Goal: Transaction & Acquisition: Purchase product/service

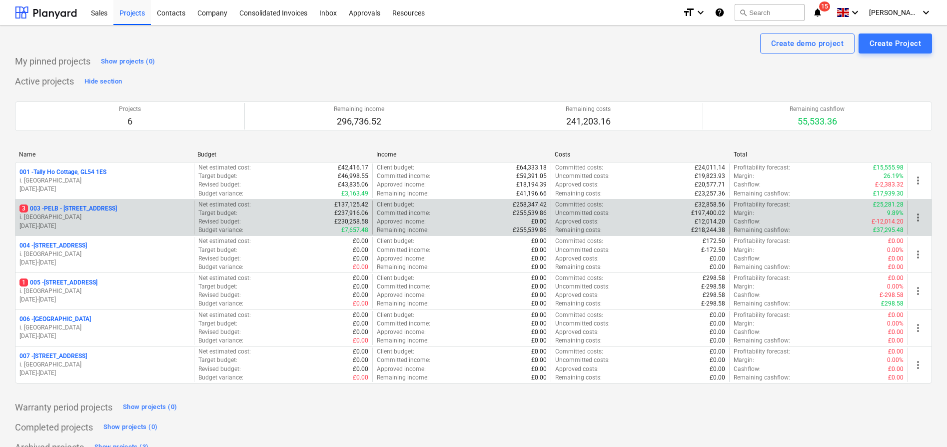
click at [65, 208] on p "3 003 - PELB - [GEOGRAPHIC_DATA], [GEOGRAPHIC_DATA], GL2 7NE" at bounding box center [67, 208] width 97 height 8
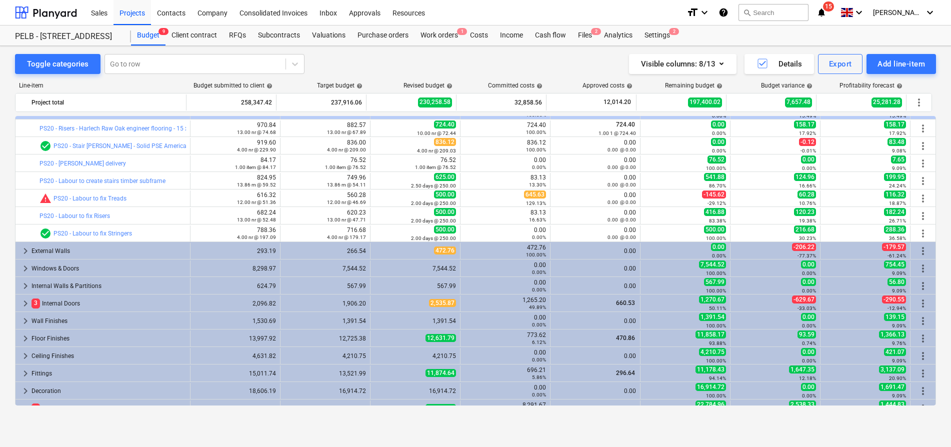
scroll to position [156, 0]
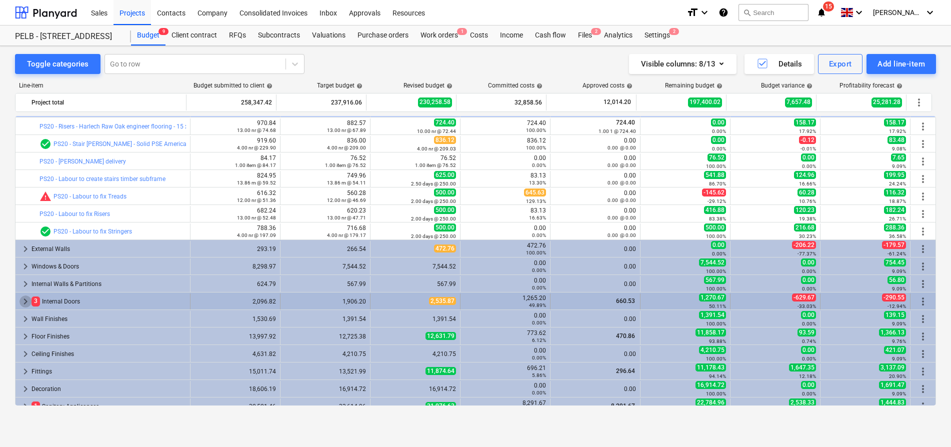
click at [24, 302] on span "keyboard_arrow_right" at bounding box center [25, 301] width 12 height 12
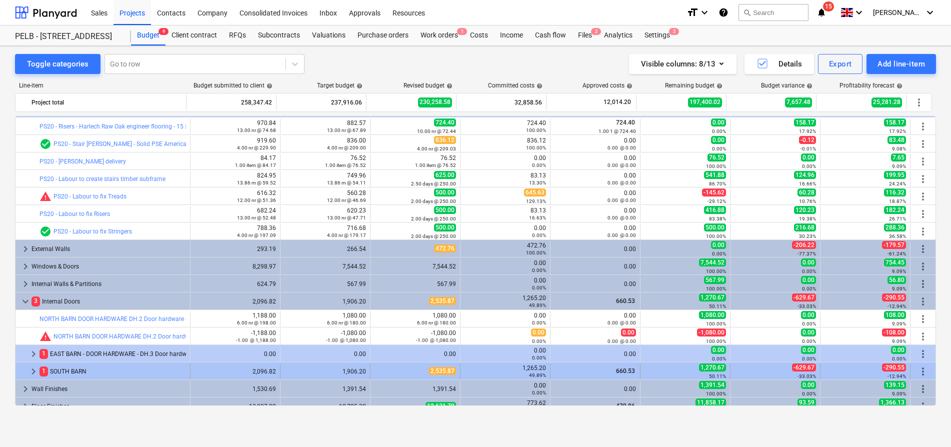
click at [31, 371] on span "keyboard_arrow_right" at bounding box center [33, 371] width 12 height 12
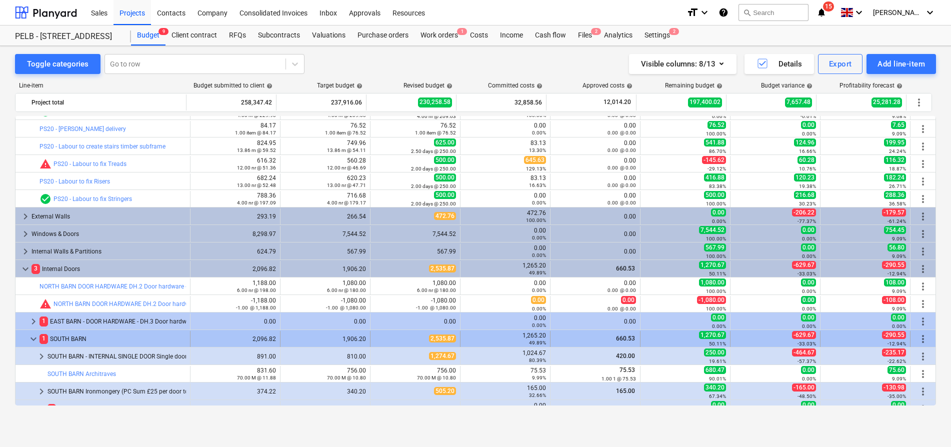
scroll to position [190, 0]
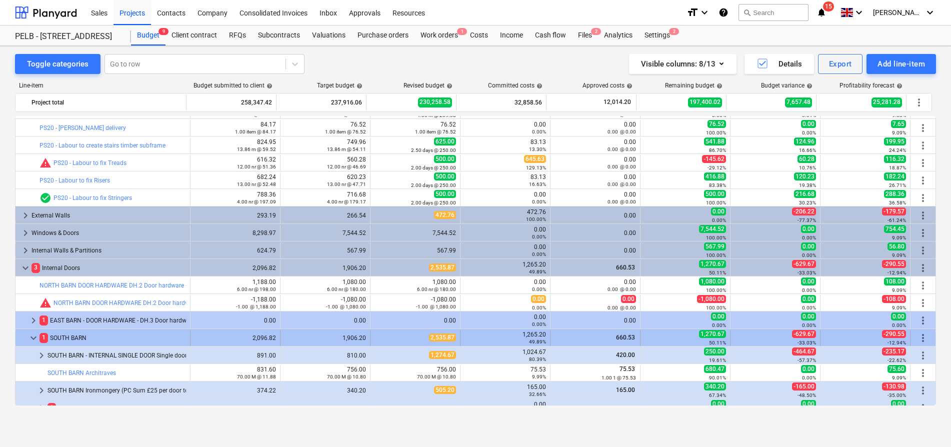
click at [919, 337] on span "more_vert" at bounding box center [923, 338] width 12 height 12
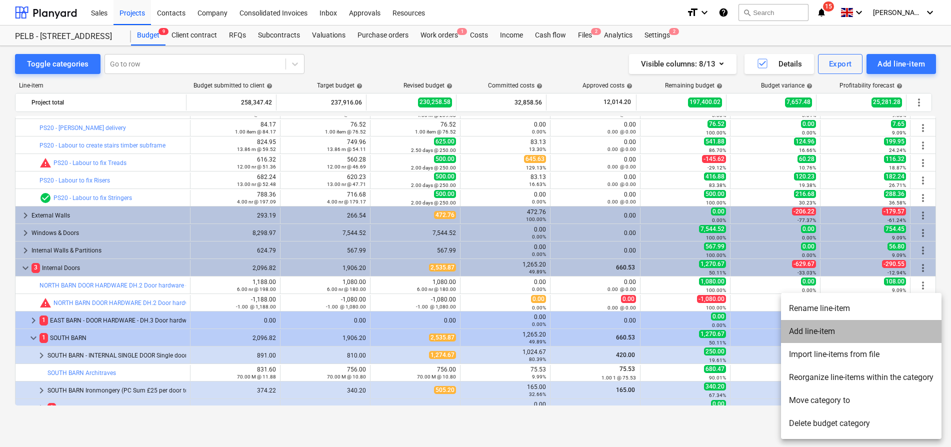
click at [888, 337] on li "Add line-item" at bounding box center [861, 331] width 160 height 23
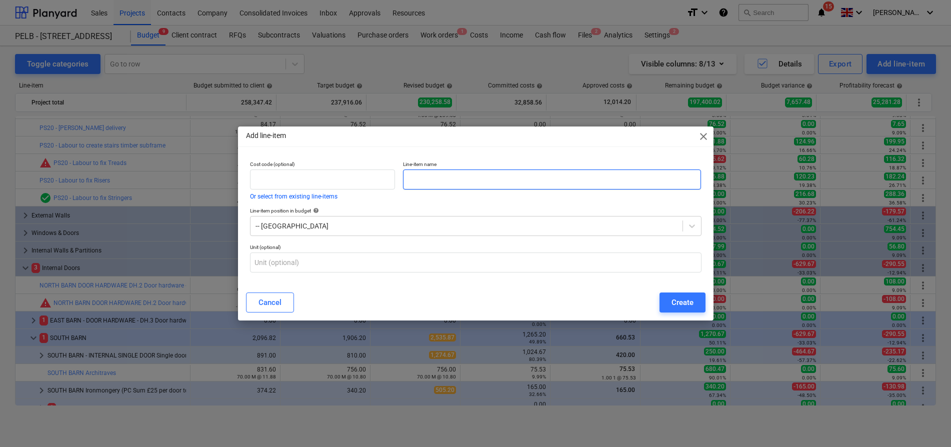
click at [486, 181] on input "text" at bounding box center [552, 179] width 298 height 20
type input "V60 - [GEOGRAPHIC_DATA] - Sliding doors"
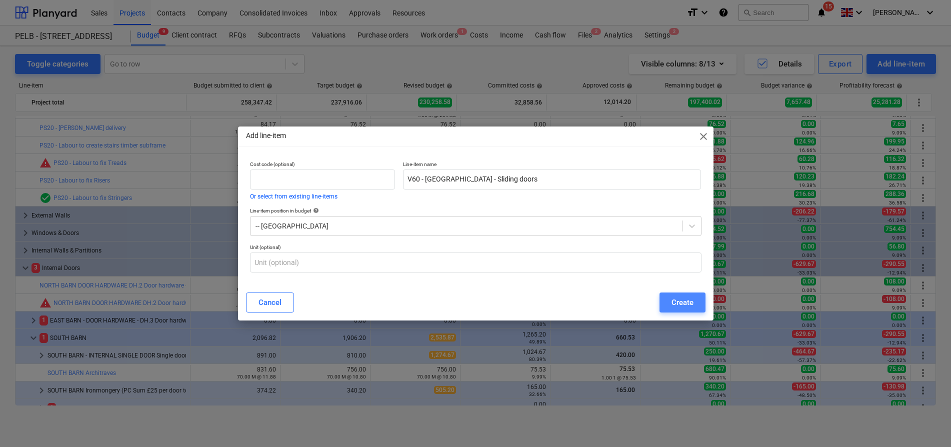
click at [676, 304] on div "Create" at bounding box center [682, 302] width 22 height 13
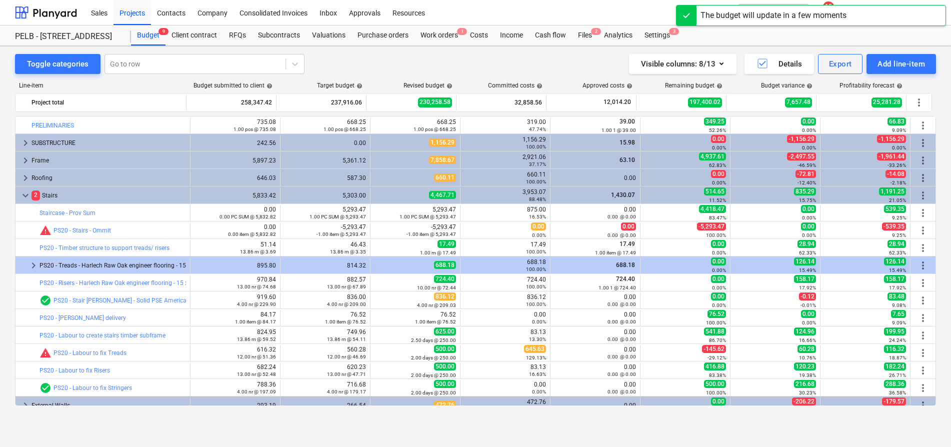
scroll to position [190, 0]
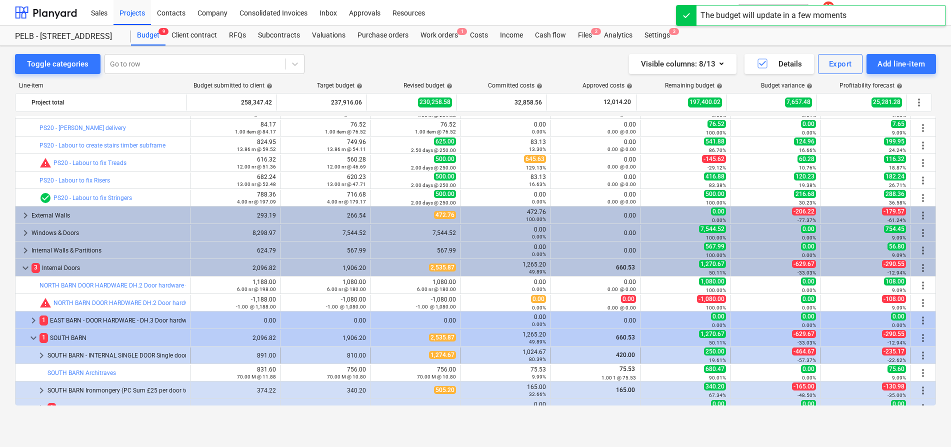
click at [41, 356] on span "keyboard_arrow_right" at bounding box center [41, 355] width 12 height 12
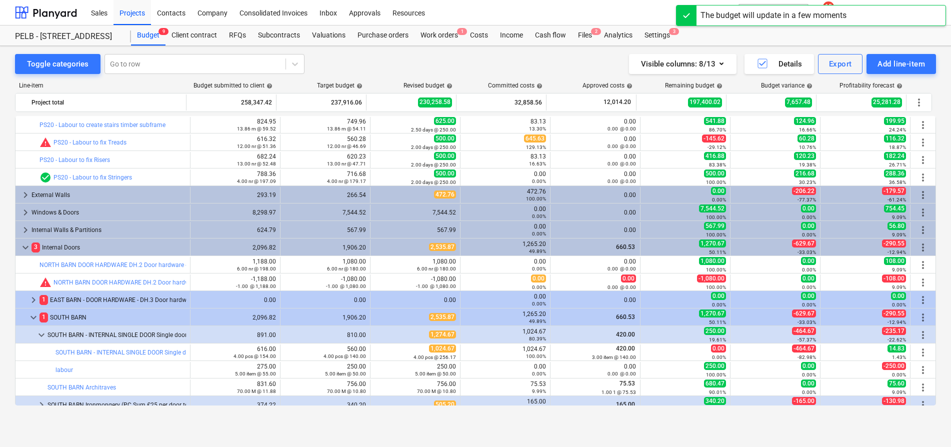
scroll to position [219, 0]
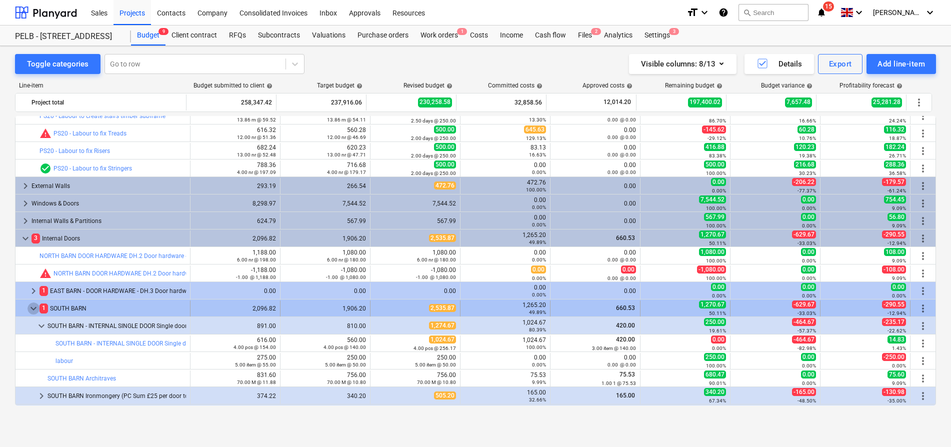
click at [35, 306] on span "keyboard_arrow_down" at bounding box center [33, 308] width 12 height 12
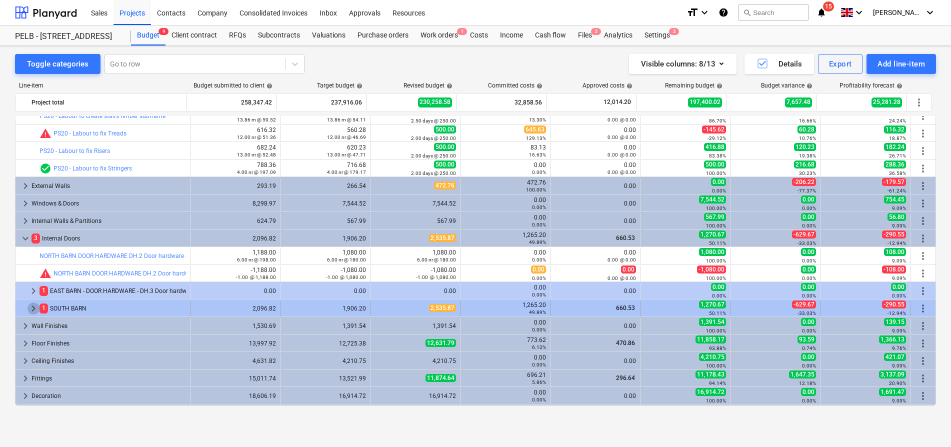
click at [35, 306] on span "keyboard_arrow_right" at bounding box center [33, 308] width 12 height 12
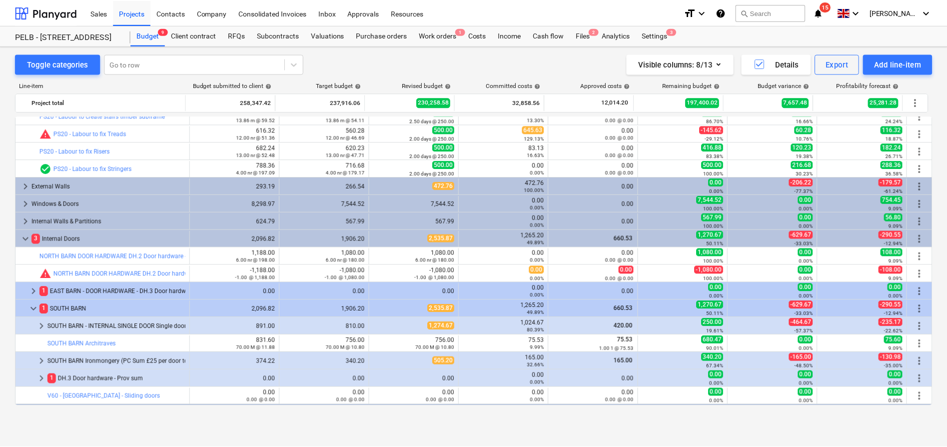
scroll to position [238, 0]
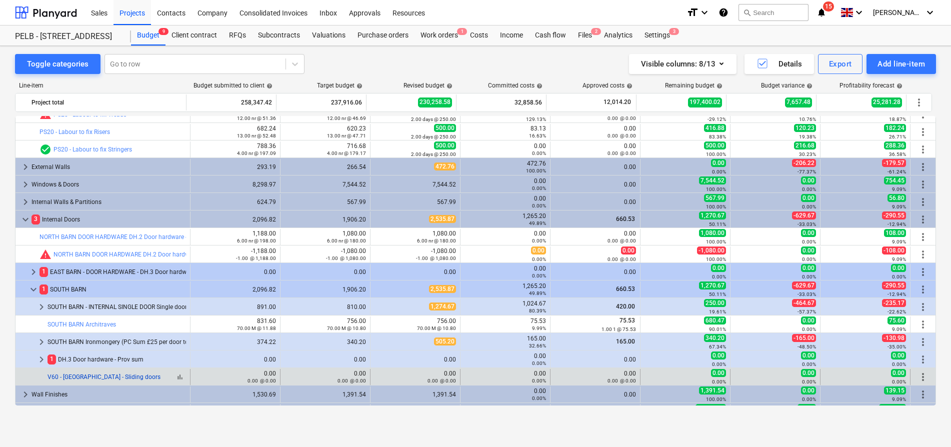
click at [121, 377] on link "V60 - [GEOGRAPHIC_DATA] - Sliding doors" at bounding box center [103, 376] width 113 height 7
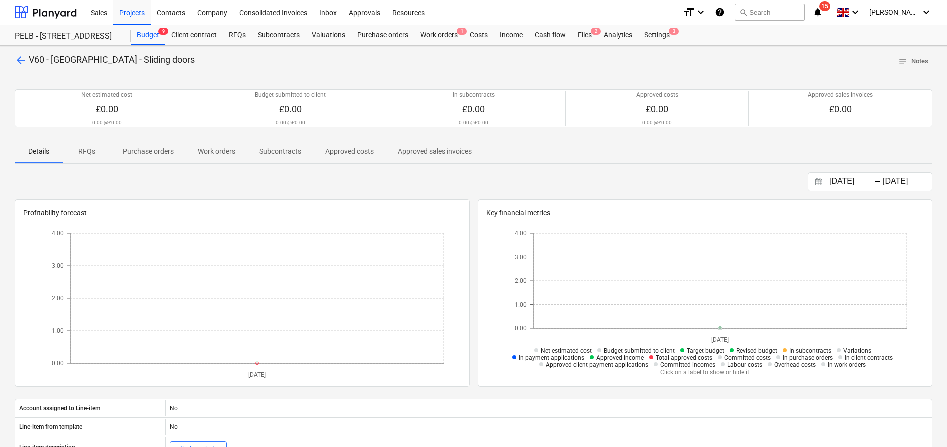
click at [144, 147] on p "Purchase orders" at bounding box center [148, 151] width 51 height 10
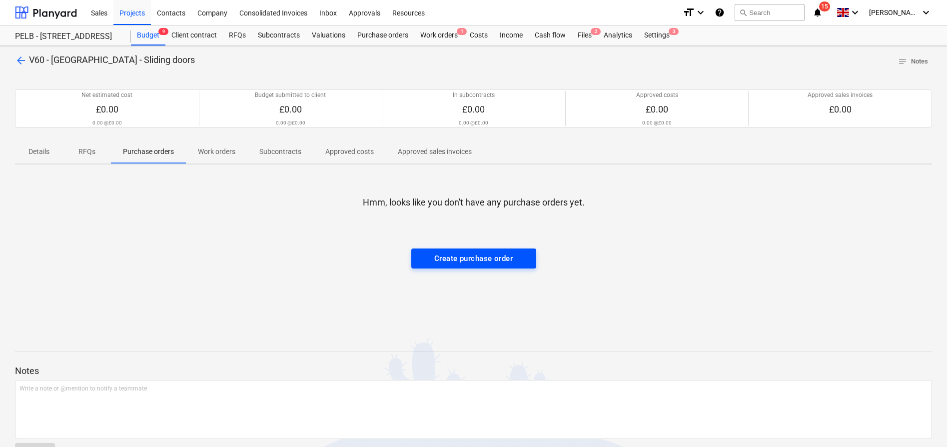
click at [459, 252] on div "Create purchase order" at bounding box center [473, 258] width 78 height 13
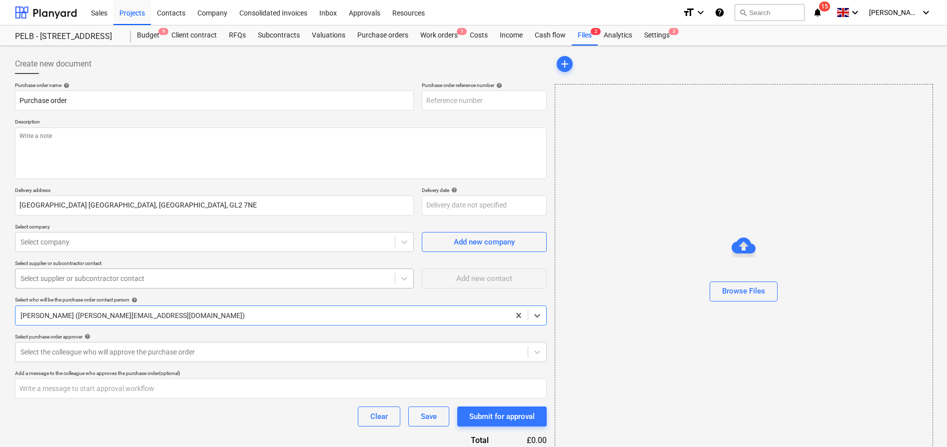
type textarea "x"
type input "003-PO-029"
drag, startPoint x: 132, startPoint y: 106, endPoint x: -28, endPoint y: 86, distance: 162.2
click at [0, 86] on html "Sales Projects Contacts Company Consolidated Invoices Inbox Approvals Resources…" at bounding box center [473, 223] width 947 height 447
type textarea "x"
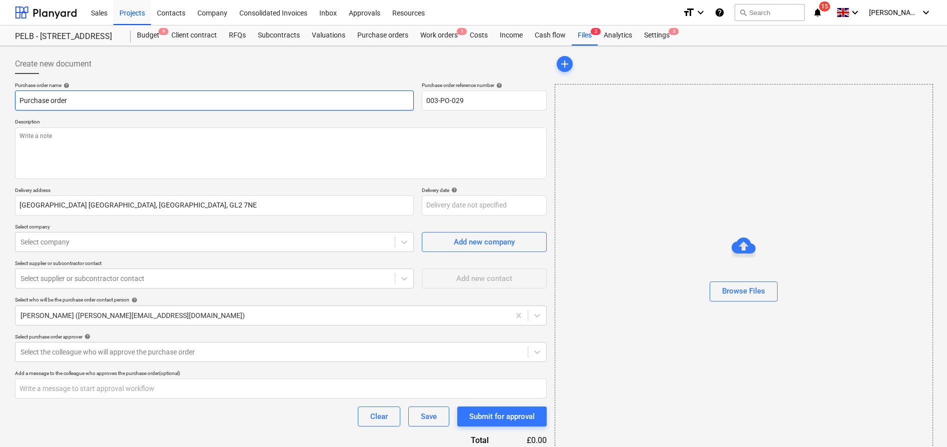
type input "T"
type textarea "x"
type input "Tr"
type textarea "x"
type input "Trav"
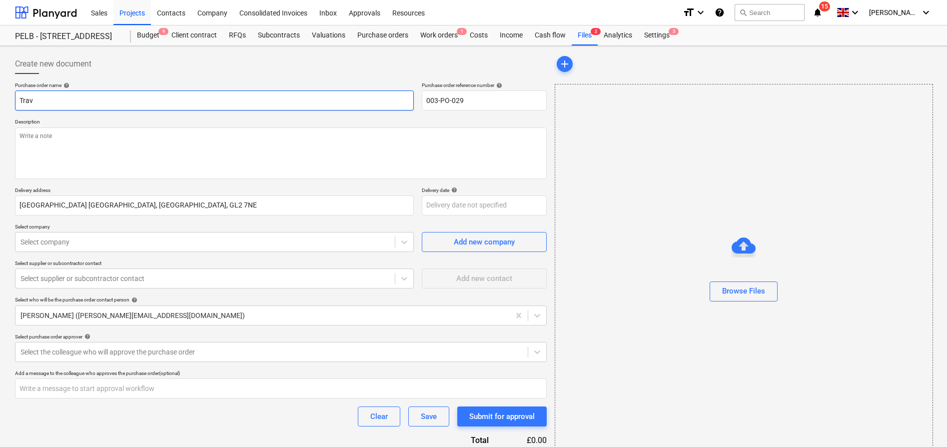
type textarea "x"
type input "Travi"
type textarea "x"
type input "[PERSON_NAME]"
type textarea "x"
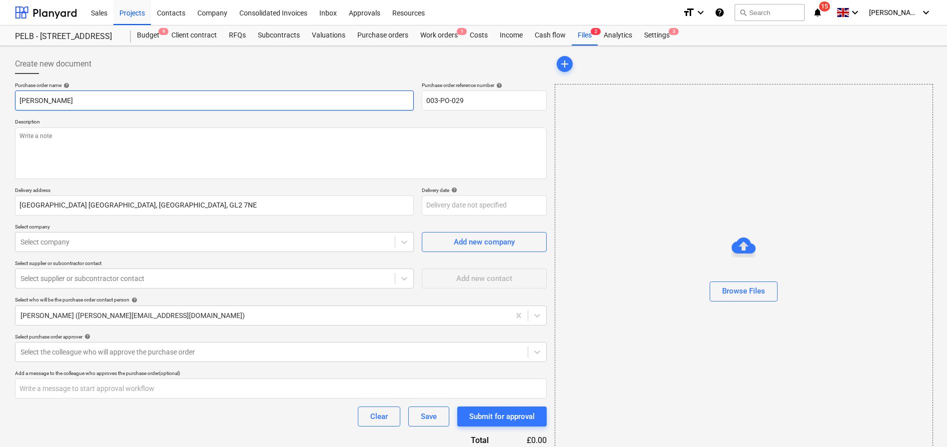
type input "[PERSON_NAME]"
type textarea "x"
type input "[PERSON_NAME]"
type textarea "x"
type input "[PERSON_NAME]"
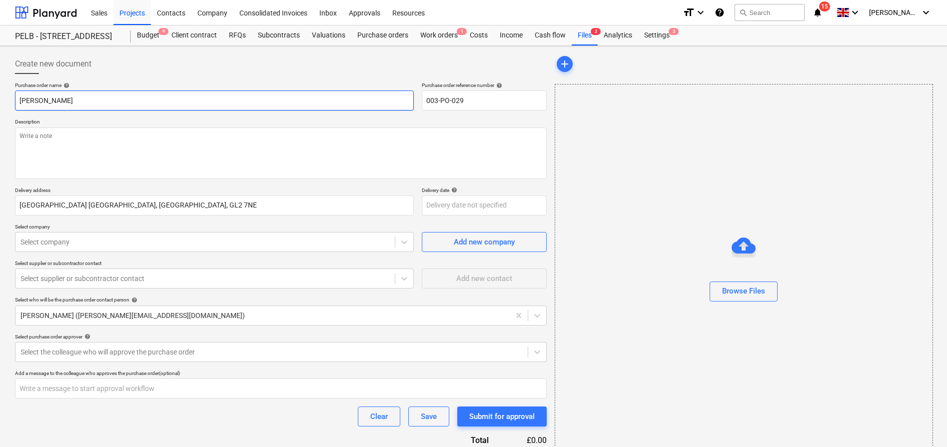
type textarea "x"
type input "[PERSON_NAME]"
type textarea "x"
type input "[PERSON_NAME]"
type textarea "x"
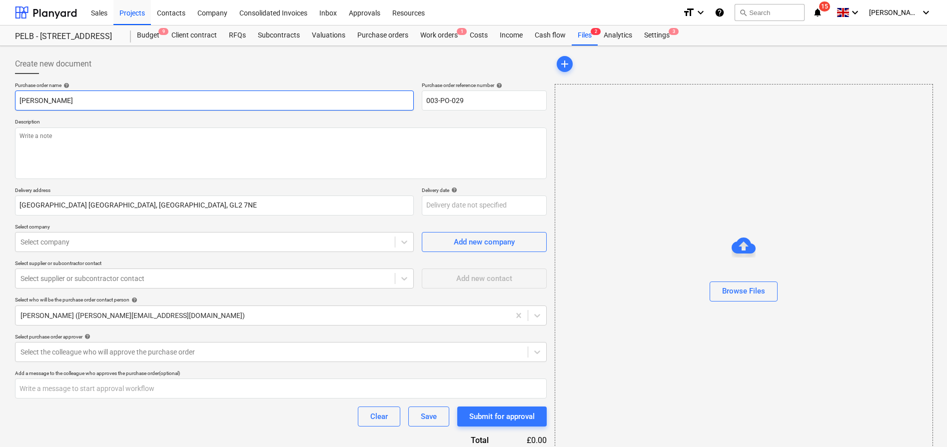
type input "[PERSON_NAME]"
type textarea "x"
type input "[PERSON_NAME]"
click at [219, 153] on textarea at bounding box center [281, 152] width 532 height 51
paste textarea "T&G board"
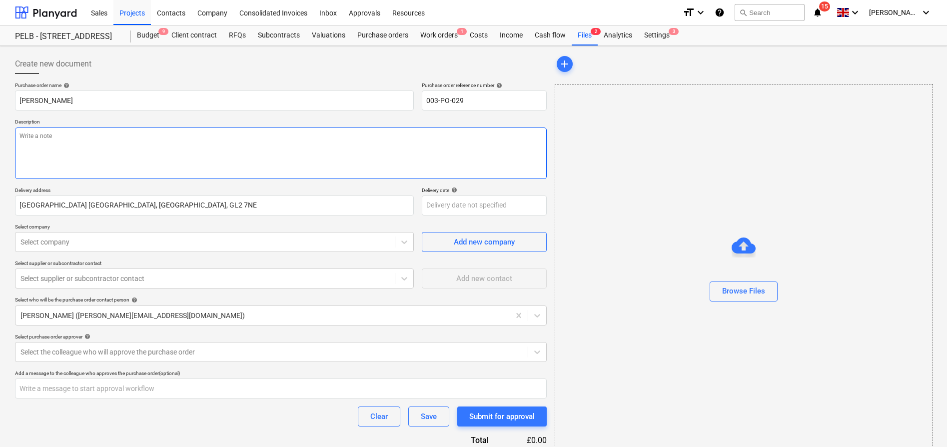
type textarea "x"
drag, startPoint x: 112, startPoint y: 138, endPoint x: -8, endPoint y: 128, distance: 121.4
click at [0, 128] on html "Sales Projects Contacts Company Consolidated Invoices Inbox Approvals Resources…" at bounding box center [473, 223] width 947 height 447
type textarea "T&G board"
click at [156, 104] on input "[PERSON_NAME]" at bounding box center [214, 100] width 399 height 20
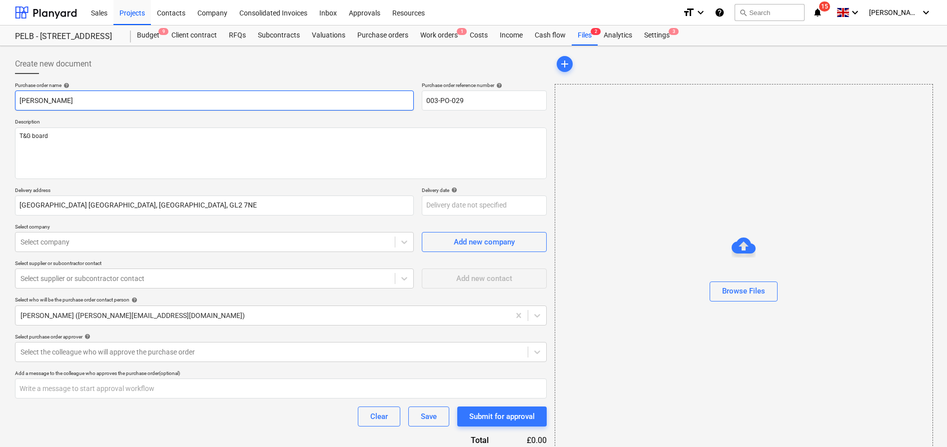
type textarea "x"
type input "[PERSON_NAME] -"
type textarea "x"
type input "[PERSON_NAME] -"
paste input "T&G board"
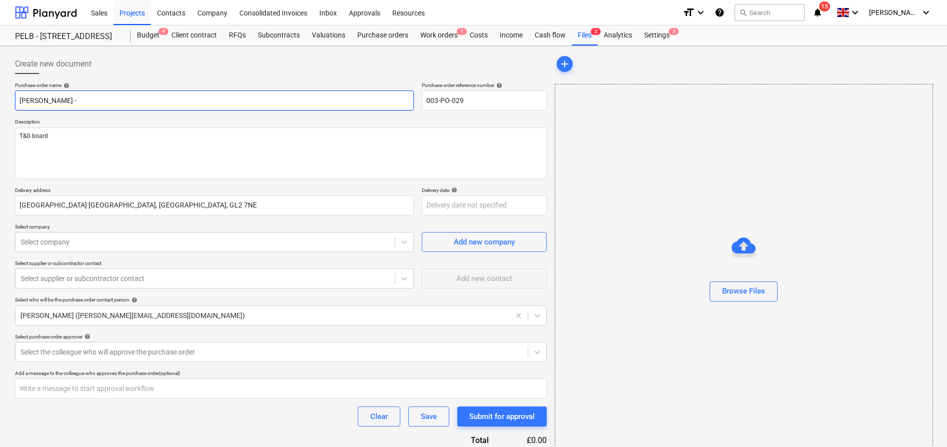
type textarea "x"
type input "[PERSON_NAME] - T&G board"
click at [76, 145] on textarea "T&G board" at bounding box center [281, 152] width 532 height 51
drag, startPoint x: 76, startPoint y: 145, endPoint x: 14, endPoint y: 128, distance: 64.9
click at [14, 128] on div "Create new document Purchase order name help [PERSON_NAME] - T&G board Purchase…" at bounding box center [281, 268] width 540 height 437
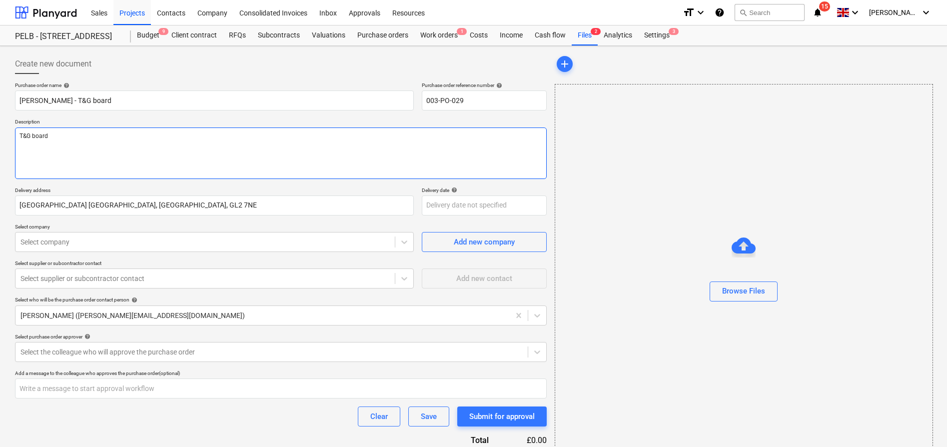
paste textarea "22 lengths"
type textarea "x"
type textarea "22 lengths"
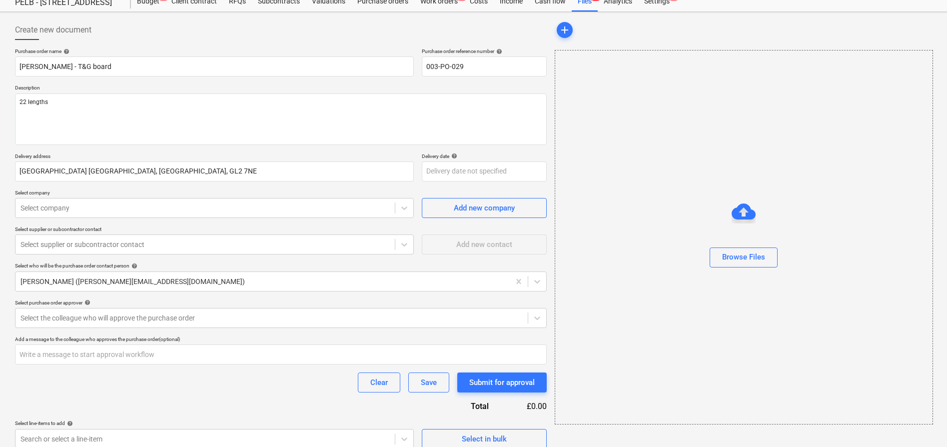
scroll to position [44, 0]
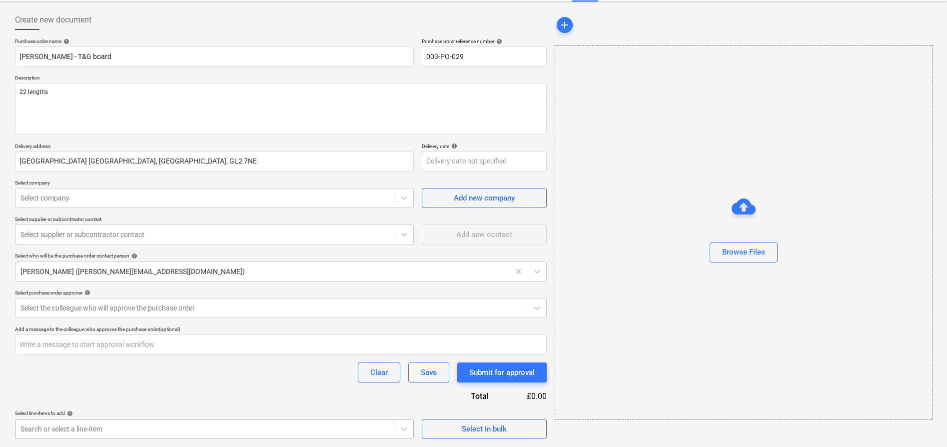
type textarea "x"
click at [153, 403] on body "Sales Projects Contacts Company Consolidated Invoices Inbox Approvals Resources…" at bounding box center [473, 179] width 947 height 447
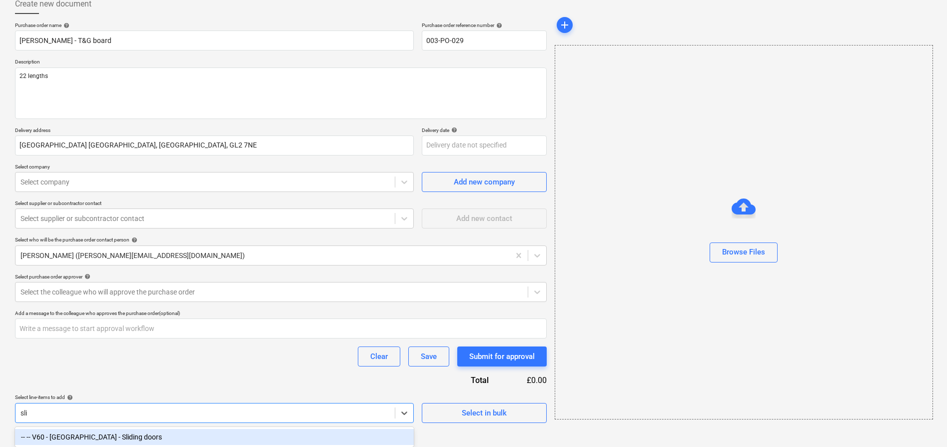
scroll to position [60, 0]
type input "slid"
click at [137, 441] on div "-- -- V60 - [GEOGRAPHIC_DATA] - Sliding doors" at bounding box center [214, 437] width 399 height 16
type textarea "x"
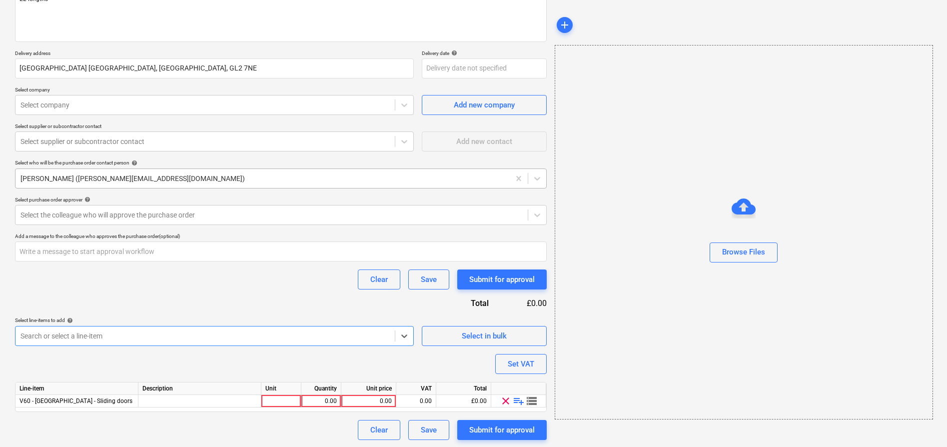
scroll to position [138, 0]
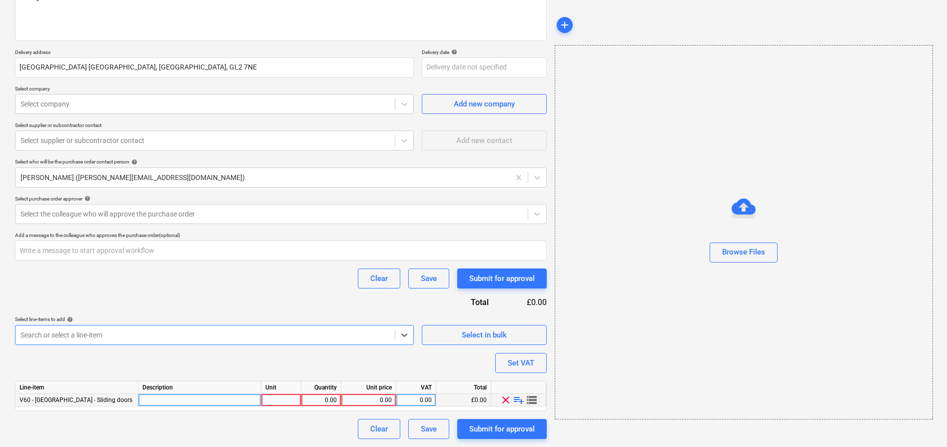
type textarea "x"
click at [326, 402] on div "0.00" at bounding box center [320, 400] width 31 height 12
type input "22"
type textarea "x"
click at [350, 398] on div "0.00" at bounding box center [368, 400] width 46 height 12
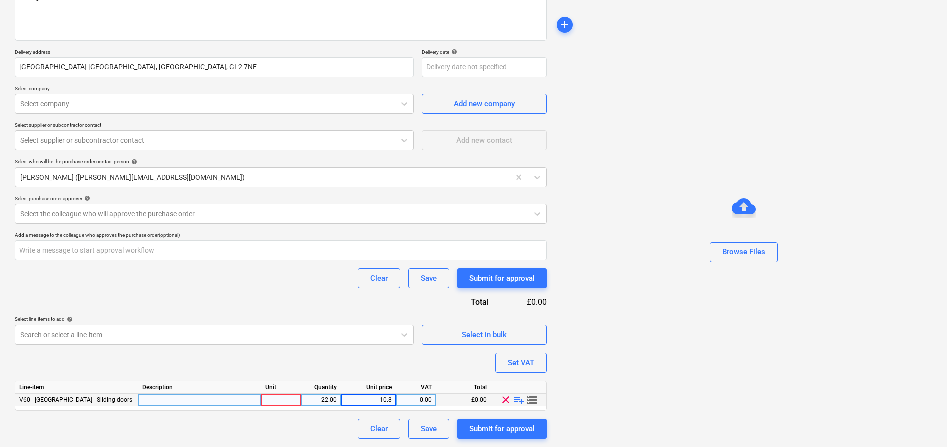
type input "10.84"
type textarea "x"
click at [416, 396] on div "0.00" at bounding box center [415, 400] width 31 height 12
type input "20"
click at [416, 351] on div "Purchase order name help [PERSON_NAME] - T&G board Purchase order reference num…" at bounding box center [281, 191] width 532 height 495
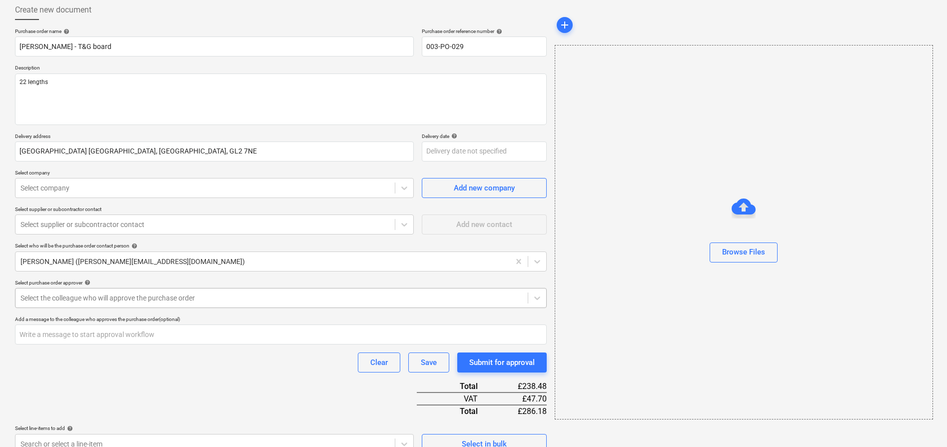
scroll to position [44, 0]
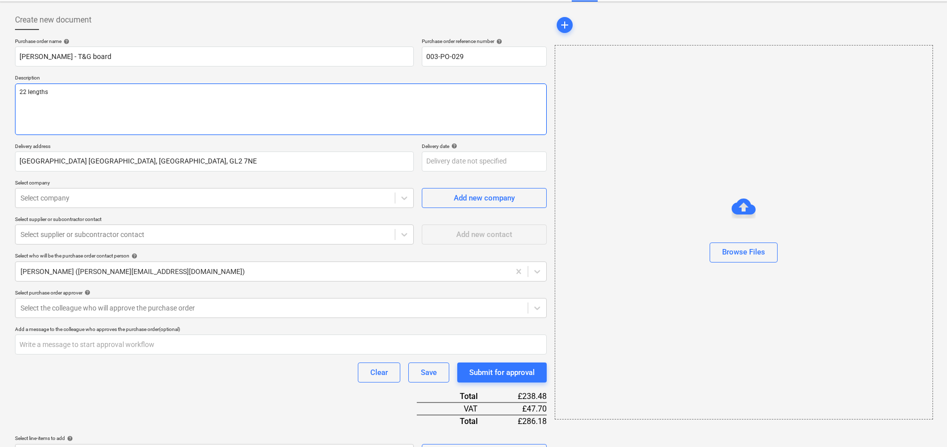
click at [167, 114] on textarea "22 lengths" at bounding box center [281, 108] width 532 height 51
type textarea "x"
type textarea "22 lengths"
type textarea "x"
type textarea "22 lengths -"
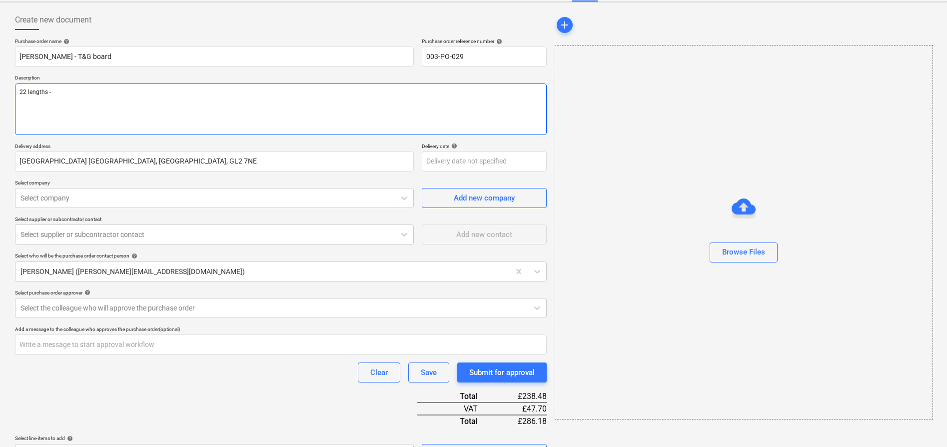
type textarea "x"
type textarea "22 lengths -"
type textarea "x"
type textarea "22 lengths - 2"
type textarea "x"
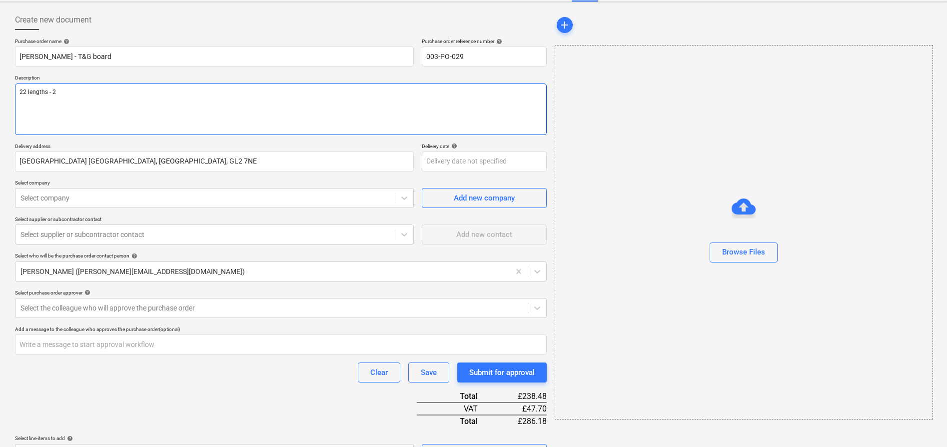
type textarea "22 lengths - 24"
type textarea "x"
type textarea "22 lengths - 240"
type textarea "x"
type textarea "22 lengths - 2400"
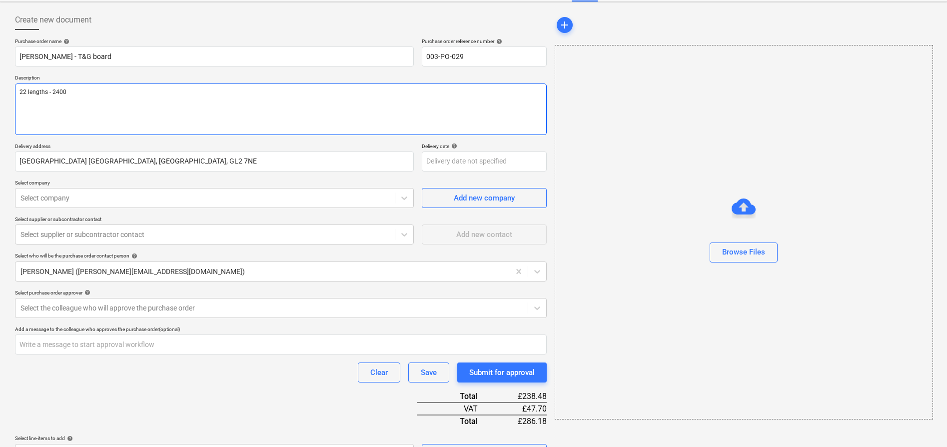
type textarea "x"
type textarea "22 lengths - 2400"
type textarea "x"
type textarea "22 lengths - 2400 x"
type textarea "x"
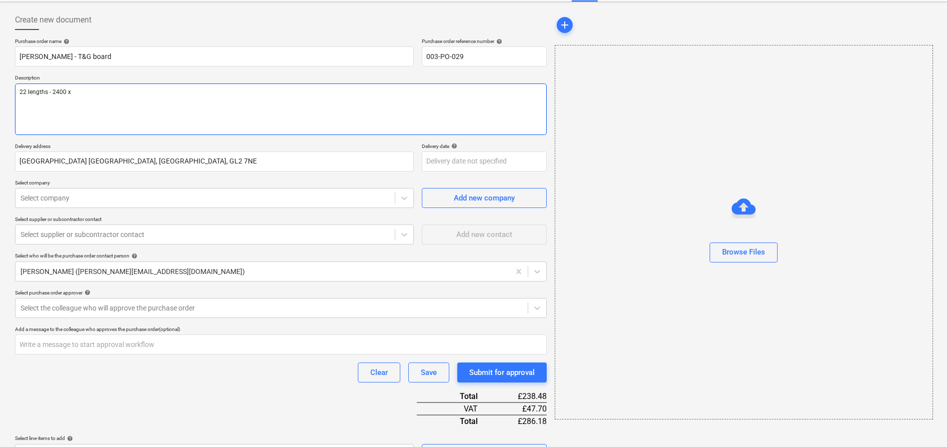
type textarea "22 lengths - 2400 x"
type textarea "x"
type textarea "22 lengths - 2400 x 6"
type textarea "x"
type textarea "22 lengths - 2400 x 60"
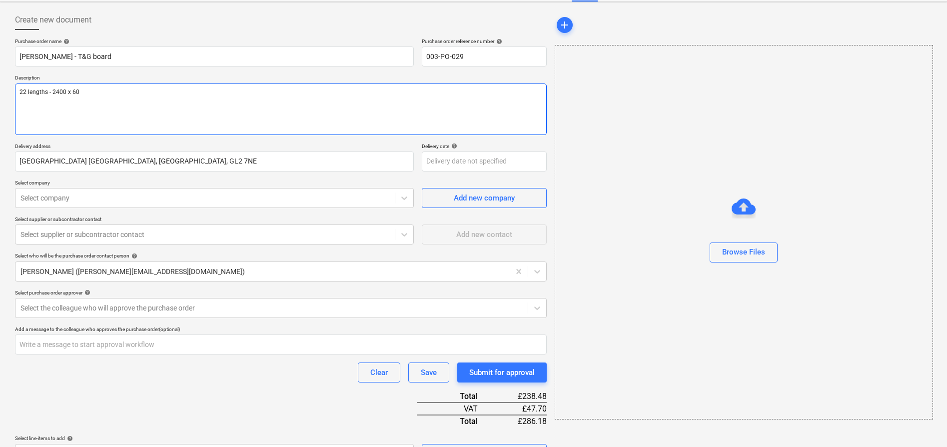
type textarea "x"
type textarea "22 lengths - 2400 x 600"
type textarea "x"
type textarea "22 lengths - 2400 x 600"
type textarea "x"
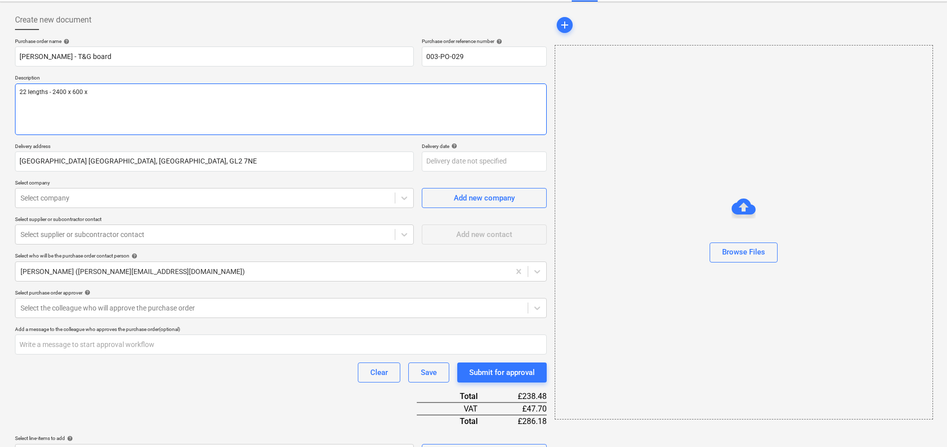
type textarea "22 lengths - 2400 x 600 x"
type textarea "x"
type textarea "22 lengths - 2400 x 600 x 2"
type textarea "x"
type textarea "22 lengths - 2400 x 600 x 22"
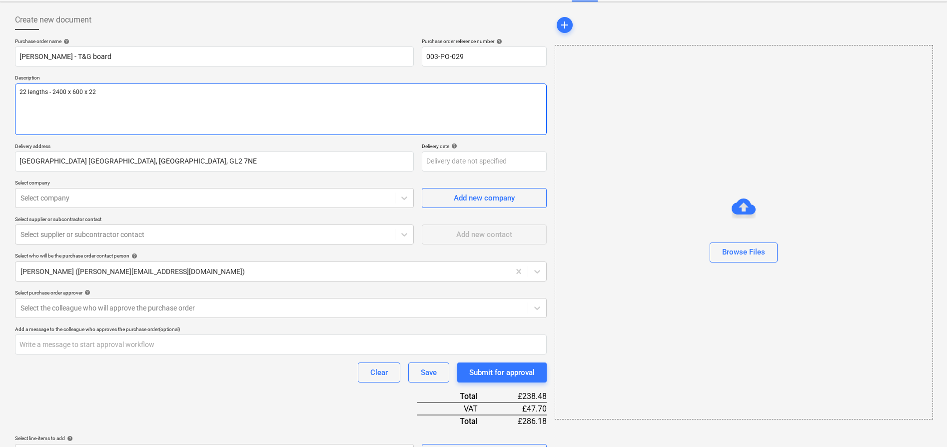
type textarea "x"
type textarea "22 lengths - 2400 x 600 x 22m"
type textarea "x"
type textarea "22 lengths - 2400 x 600 x 22mm"
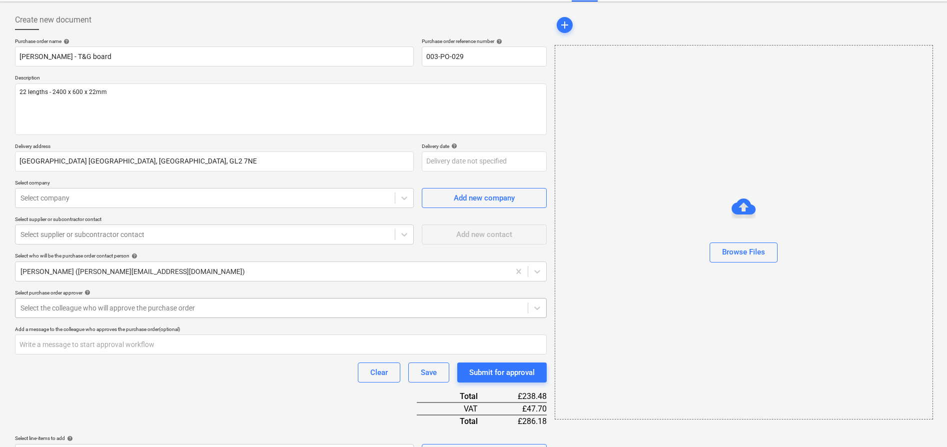
click at [151, 299] on div "Select the colleague who will approve the purchase order" at bounding box center [281, 308] width 532 height 20
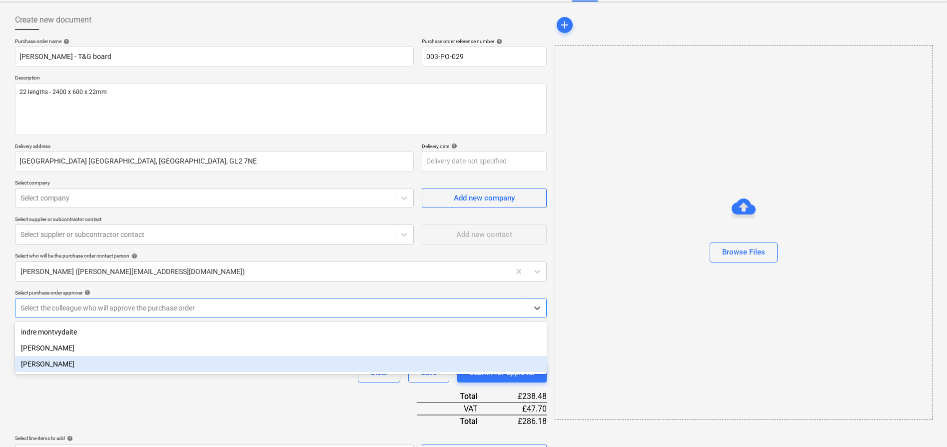
click at [150, 359] on div "[PERSON_NAME]" at bounding box center [281, 364] width 532 height 16
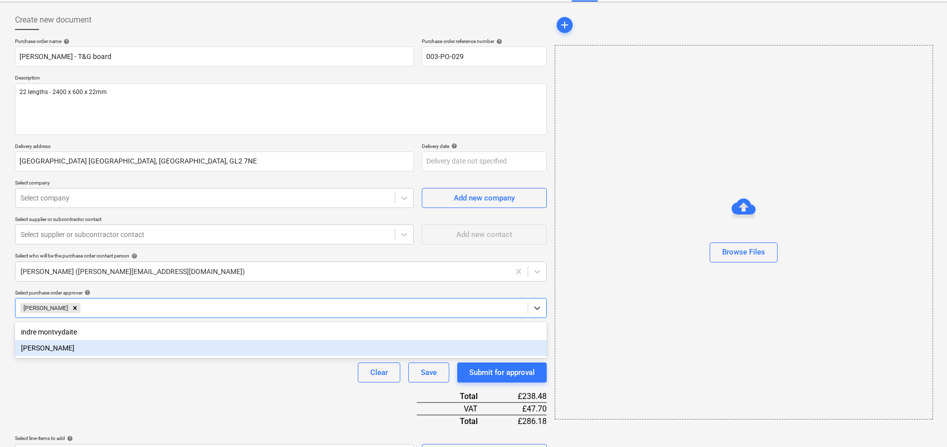
click at [186, 385] on div "Purchase order name help [PERSON_NAME] - T&G board Purchase order reference num…" at bounding box center [281, 298] width 532 height 520
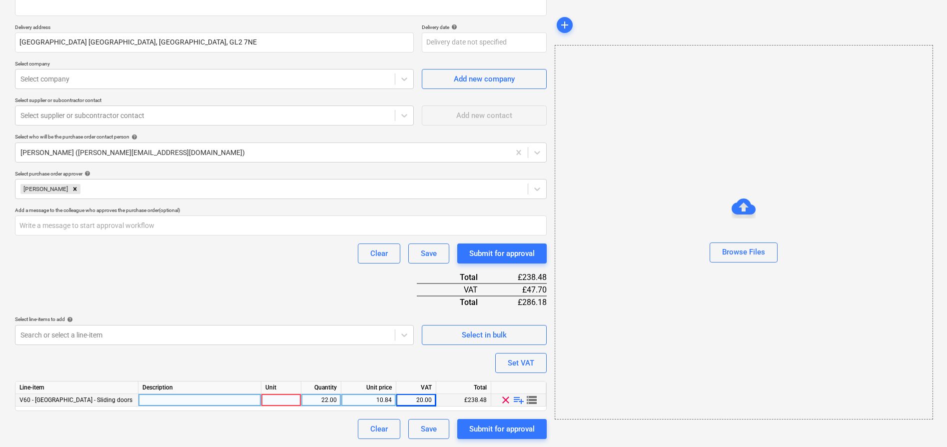
scroll to position [0, 0]
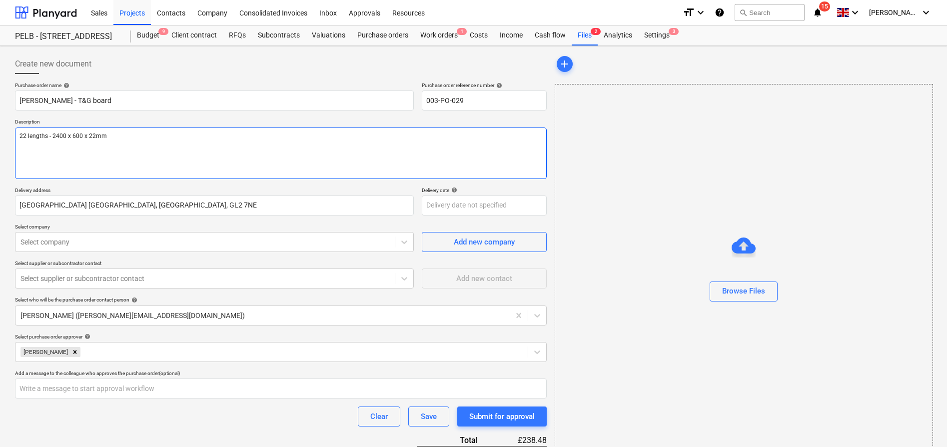
click at [179, 159] on textarea "22 lengths - 2400 x 600 x 22mm" at bounding box center [281, 152] width 532 height 51
type textarea "x"
type textarea "22 lengths - 2400 x 600 x 22mm"
type textarea "x"
type textarea "22 lengths - 2400 x 600 x 22mm"
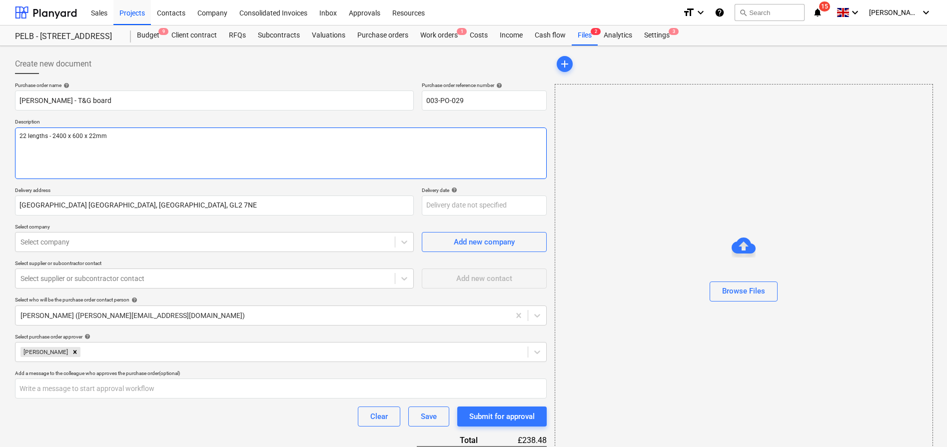
type textarea "x"
type textarea "22 lengths - 2400 x 600 x 22mm P"
type textarea "x"
type textarea "22 lengths - 2400 x 600 x 22mm PO"
type textarea "x"
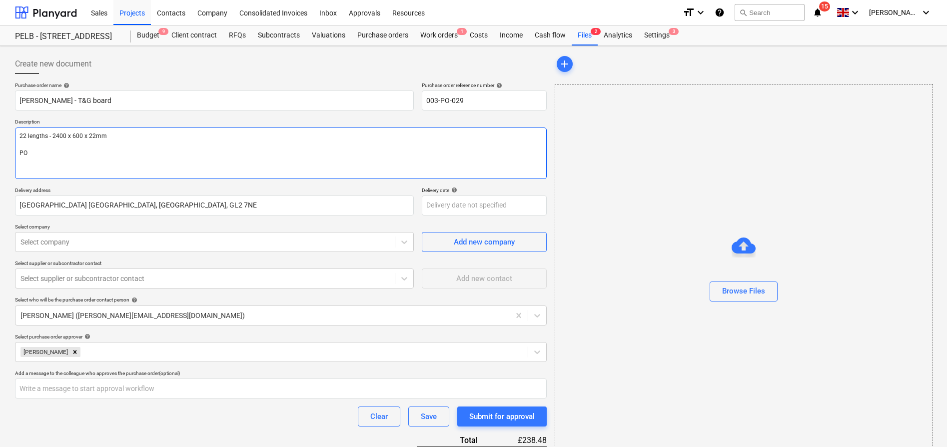
type textarea "22 lengths - 2400 x 600 x 22mm PO"
type textarea "x"
type textarea "22 lengths - 2400 x 600 x 22mm PO f"
type textarea "x"
type textarea "22 lengths - 2400 x 600 x 22mm PO fi"
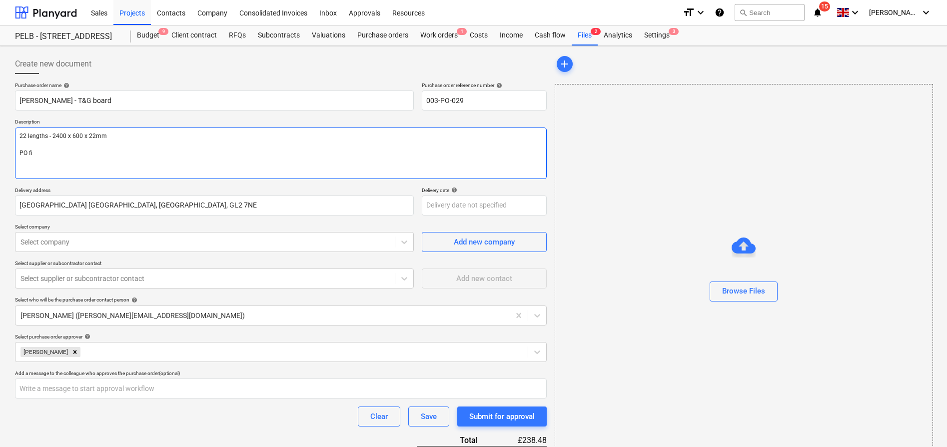
type textarea "x"
type textarea "22 lengths - 2400 x 600 x 22mm PO fil"
type textarea "x"
type textarea "22 lengths - 2400 x 600 x 22mm PO file"
type textarea "x"
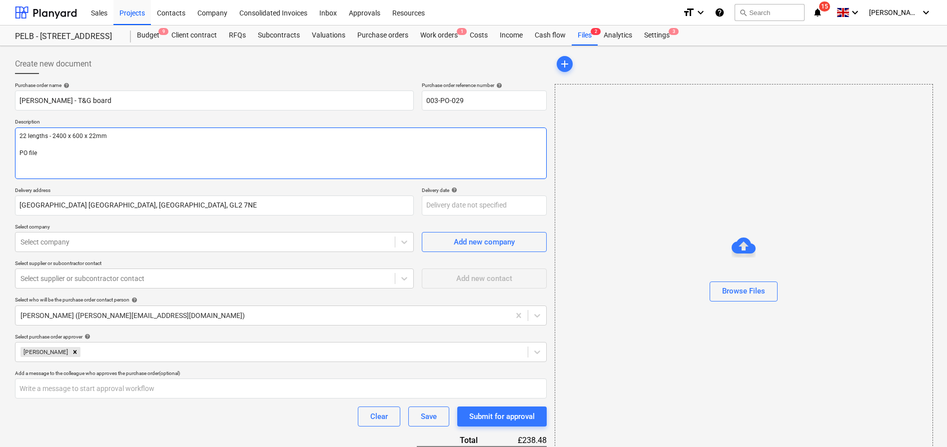
type textarea "22 lengths - 2400 x 600 x 22mm PO fil"
type textarea "x"
type textarea "22 lengths - 2400 x 600 x 22mm PO fi"
type textarea "x"
type textarea "22 lengths - 2400 x 600 x 22mm PO f"
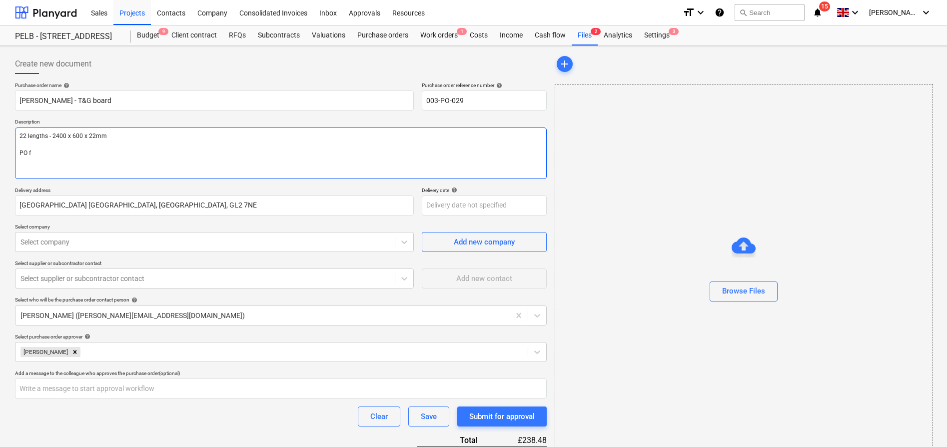
type textarea "x"
type textarea "22 lengths - 2400 x 600 x 22mm PO"
type textarea "x"
type textarea "22 lengths - 2400 x 600 x 22mm PO"
type textarea "x"
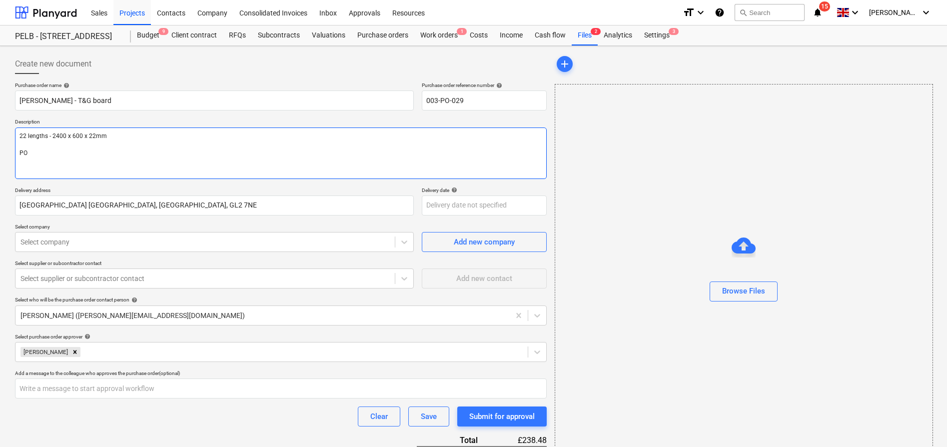
type textarea "22 lengths - 2400 x 600 x 22mm P"
type textarea "x"
type textarea "22 lengths - 2400 x 600 x 22mm"
type textarea "x"
type textarea "22 lengths - 2400 x 600 x 22mm q"
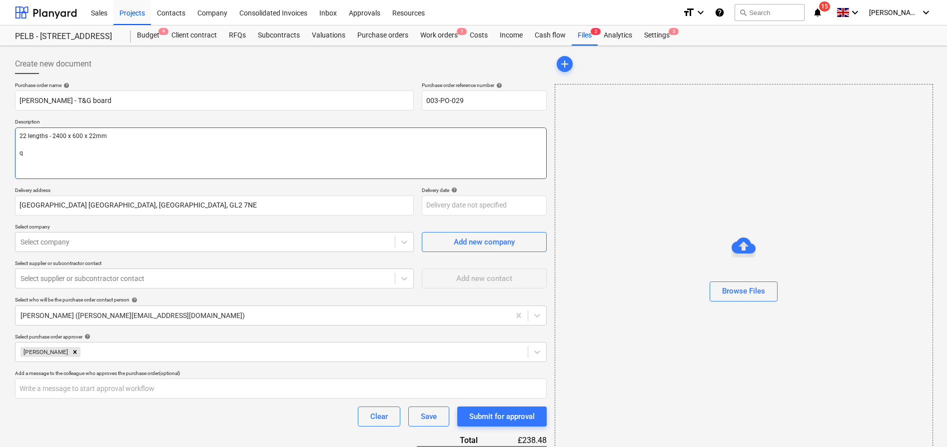
type textarea "x"
type textarea "22 lengths - 2400 x 600 x 22mm qu"
type textarea "x"
type textarea "22 lengths - 2400 x 600 x 22mm quo"
type textarea "x"
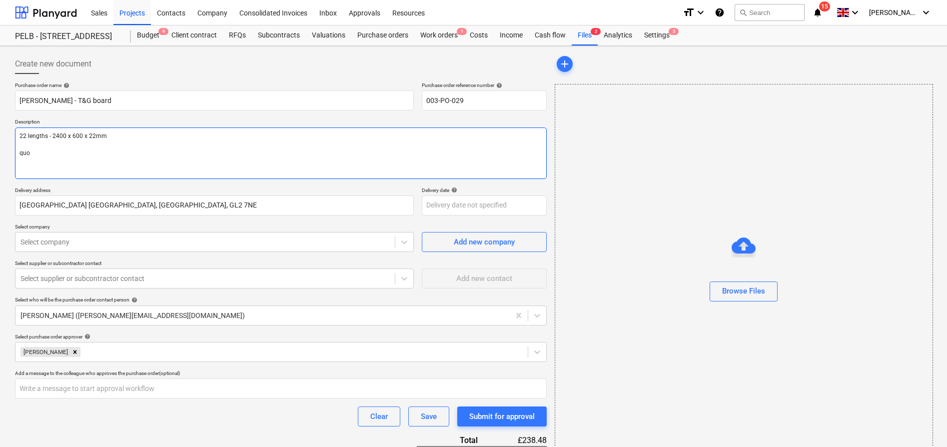
type textarea "22 lengths - 2400 x 600 x 22mm qu"
type textarea "x"
type textarea "22 lengths - 2400 x 600 x 22mm q"
type textarea "x"
type textarea "22 lengths - 2400 x 600 x 22mm"
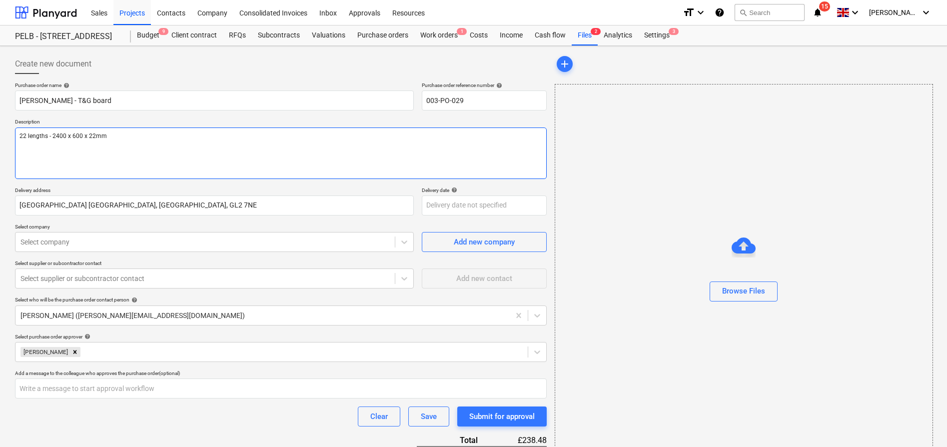
type textarea "x"
type textarea "22 lengths - 2400 x 600 x 22mm Q"
type textarea "x"
type textarea "22 lengths - 2400 x 600 x 22mm Qu"
type textarea "x"
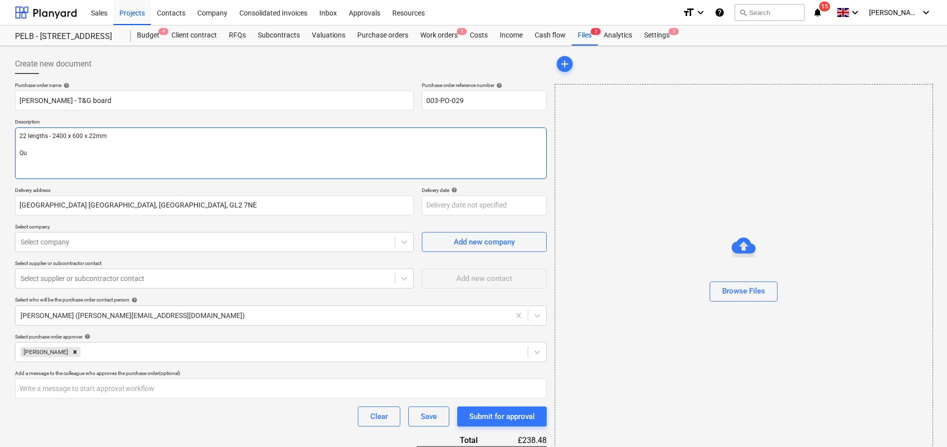
type textarea "22 lengths - 2400 x 600 x 22mm Quo"
type textarea "x"
type textarea "22 lengths - 2400 x 600 x 22mm Quote"
type textarea "x"
type textarea "22 lengths - 2400 x 600 x 22mm Quote t"
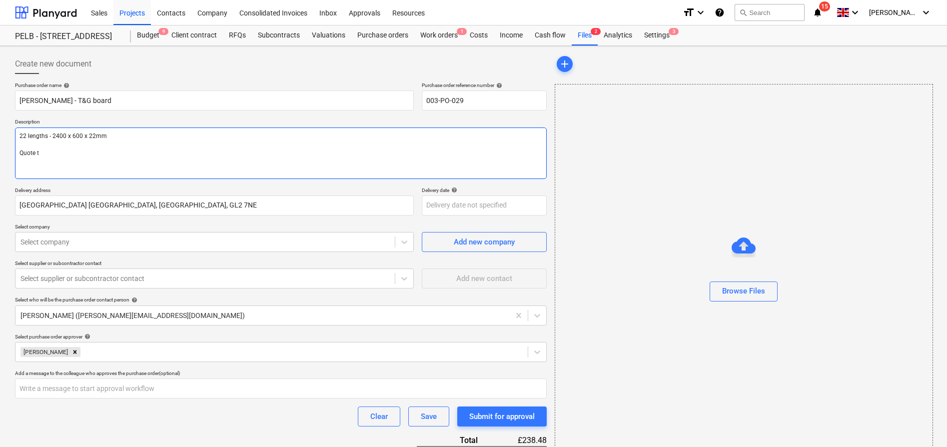
type textarea "x"
type textarea "22 lengths - 2400 x 600 x 22mm Quote to"
type textarea "x"
type textarea "22 lengths - 2400 x 600 x 22mm Quote to"
type textarea "x"
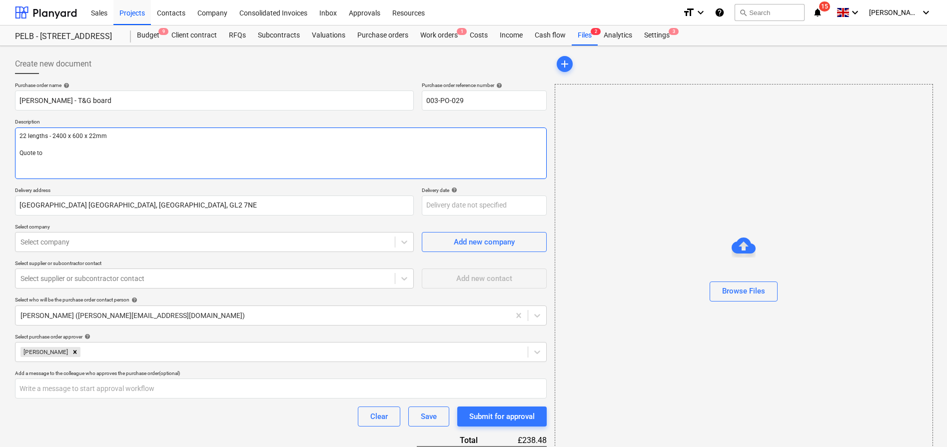
type textarea "22 lengths - 2400 x 600 x 22mm Quote to f"
type textarea "x"
type textarea "22 lengths - 2400 x 600 x 22mm Quote to fo"
type textarea "x"
type textarea "22 lengths - 2400 x 600 x 22mm Quote to fol"
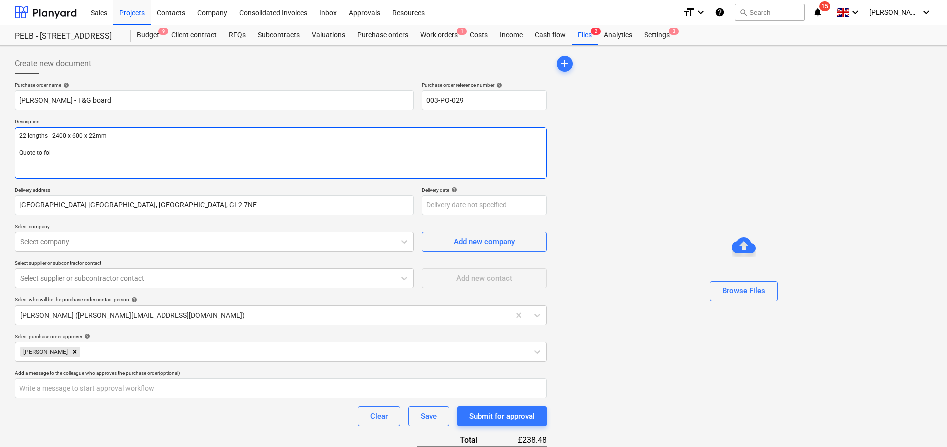
type textarea "x"
type textarea "22 lengths - 2400 x 600 x 22mm Quote to foll"
type textarea "x"
type textarea "22 lengths - 2400 x 600 x 22mm Quote to follo"
type textarea "x"
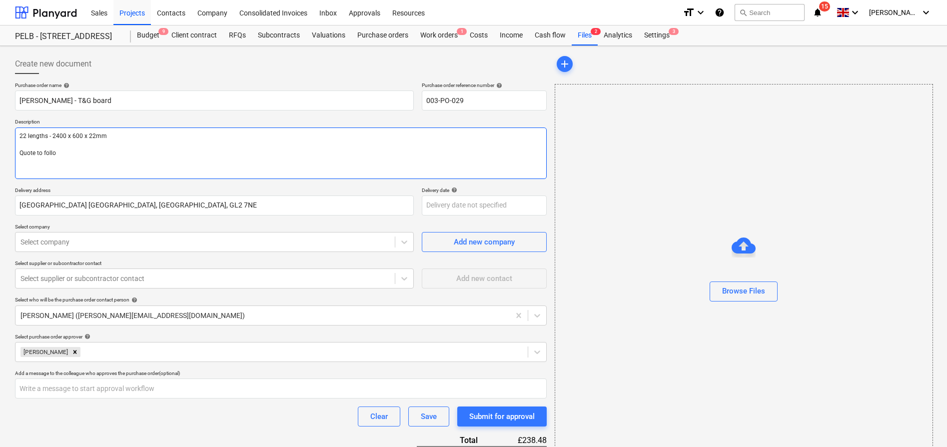
type textarea "22 lengths - 2400 x 600 x 22mm Quote to follow"
click at [21, 152] on textarea "22 lengths - 2400 x 600 x 22mm Quote to follow" at bounding box center [281, 152] width 532 height 51
type textarea "x"
type textarea "22 lengths - 2400 x 600 x 22mm *Quote to follow"
type textarea "x"
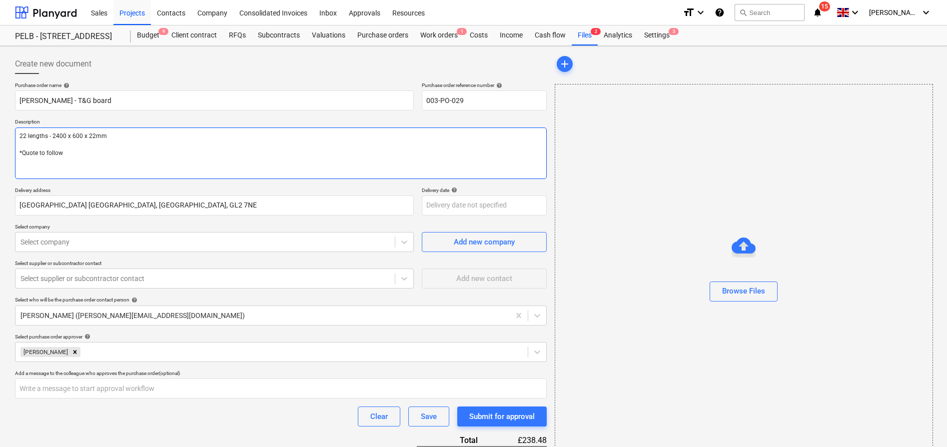
type textarea "22 lengths - 2400 x 600 x 22mm **Quote to follow"
type textarea "x"
type textarea "22 lengths - 2400 x 600 x 22mm ***Quote to follow"
click at [103, 157] on textarea "22 lengths - 2400 x 600 x 22mm ***Quote to follow" at bounding box center [281, 152] width 532 height 51
type textarea "x"
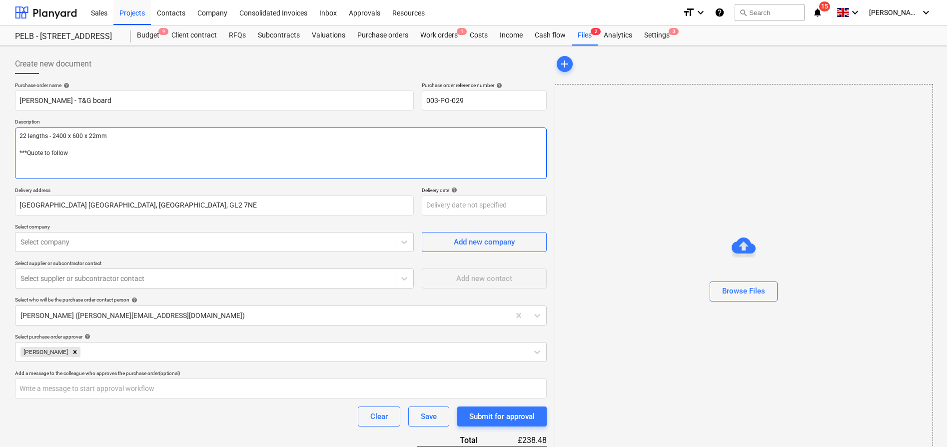
type textarea "22 lengths - 2400 x 600 x 22mm ***Quote to follow"
type textarea "x"
type textarea "22 lengths - 2400 x 600 x 22mm ***Quote to follow -"
type textarea "x"
type textarea "22 lengths - 2400 x 600 x 22mm ***Quote to follow -"
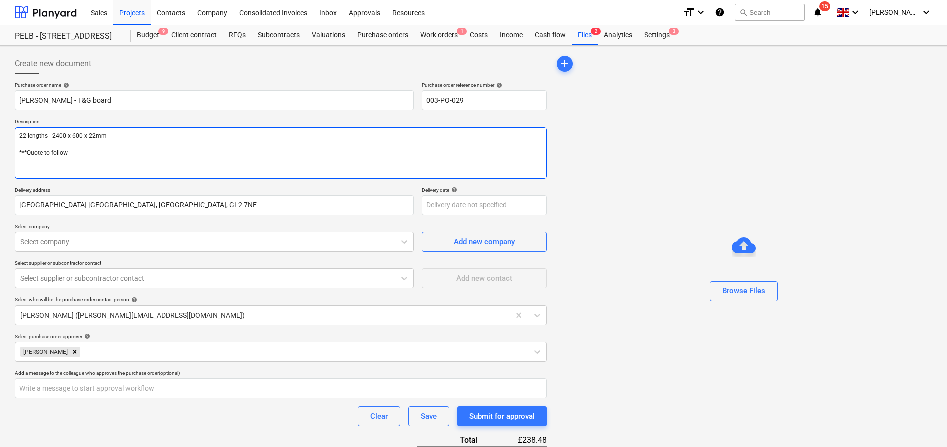
type textarea "x"
type textarea "22 lengths - 2400 x 600 x 22mm ***Quote to follow - t"
type textarea "x"
type textarea "22 lengths - 2400 x 600 x 22mm ***Quote to follow - tra"
type textarea "x"
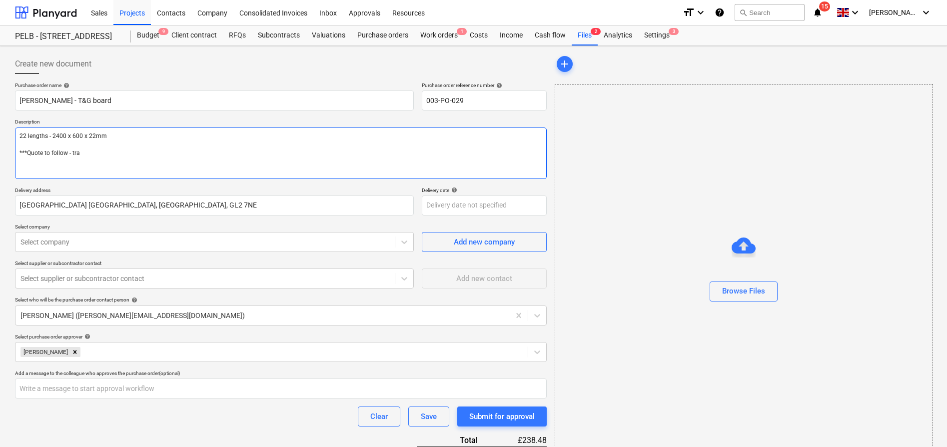
type textarea "22 lengths - 2400 x 600 x 22mm ***Quote to follow - trav"
type textarea "x"
type textarea "22 lengths - 2400 x 600 x 22mm ***Quote to follow - [PERSON_NAME]"
type textarea "x"
type textarea "22 lengths - 2400 x 600 x 22mm ***Quote to follow - [PERSON_NAME]"
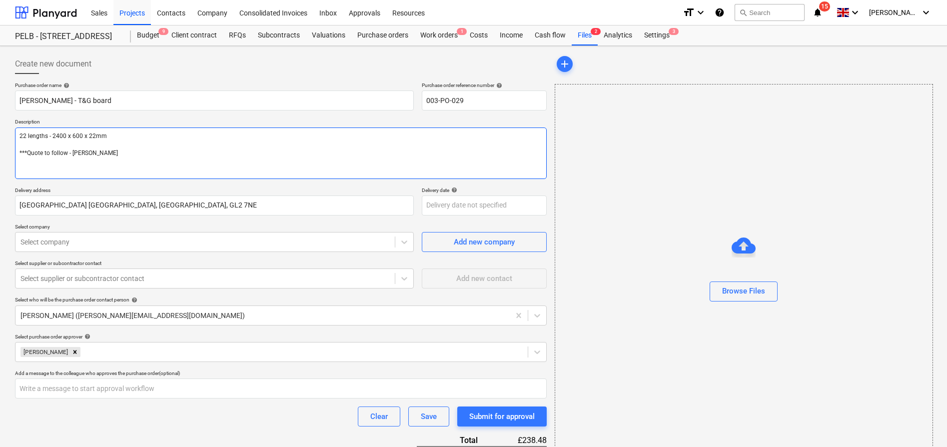
type textarea "x"
type textarea "22 lengths - 2400 x 600 x 22mm ***Quote to follow - [PERSON_NAME]"
type textarea "x"
type textarea "22 lengths - 2400 x 600 x 22mm ***Quote to follow - [PERSON_NAME] on"
type textarea "x"
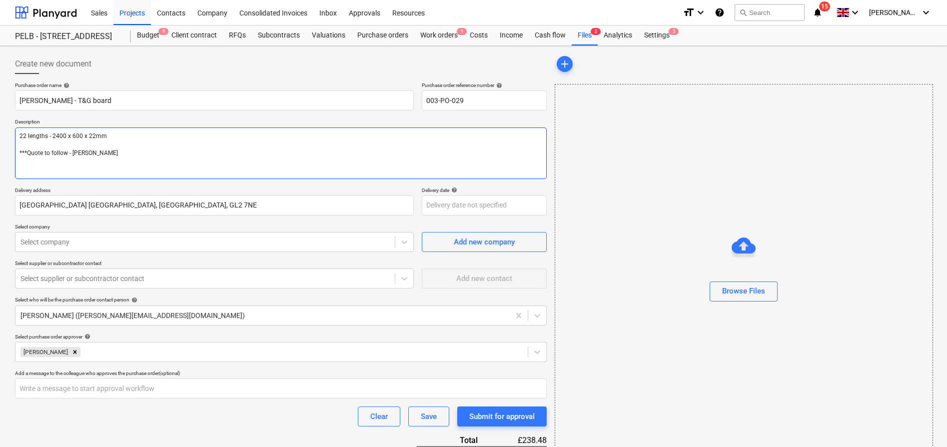
type textarea "22 lengths - 2400 x 600 x 22mm ***Quote to follow - [PERSON_NAME] only"
type textarea "x"
type textarea "22 lengths - 2400 x 600 x 22mm ***Quote to follow - [PERSON_NAME] only"
type textarea "x"
type textarea "22 lengths - 2400 x 600 x 22mm ***Quote to follow - [PERSON_NAME] only p"
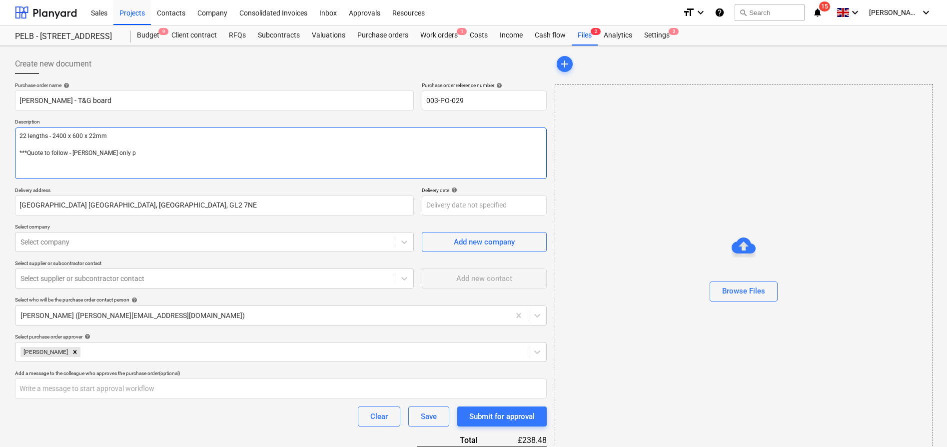
type textarea "x"
type textarea "22 lengths - 2400 x 600 x 22mm ***Quote to follow - [PERSON_NAME] only pr"
type textarea "x"
type textarea "22 lengths - 2400 x 600 x 22mm ***Quote to follow - [PERSON_NAME] only prov"
type textarea "x"
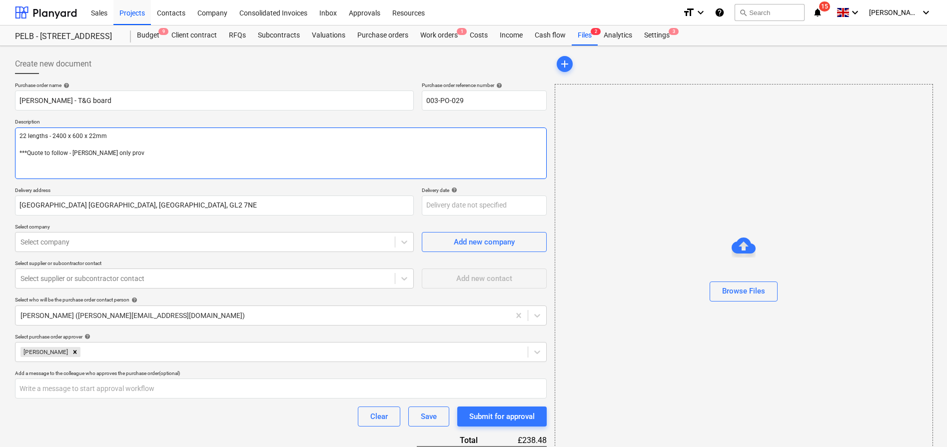
type textarea "22 lengths - 2400 x 600 x 22mm ***Quote to follow - [PERSON_NAME] only provi"
type textarea "x"
type textarea "22 lengths - 2400 x 600 x 22mm ***Quote to follow - [PERSON_NAME] only provide"
type textarea "x"
type textarea "22 lengths - 2400 x 600 x 22mm ***Quote to follow - [PERSON_NAME] only provided"
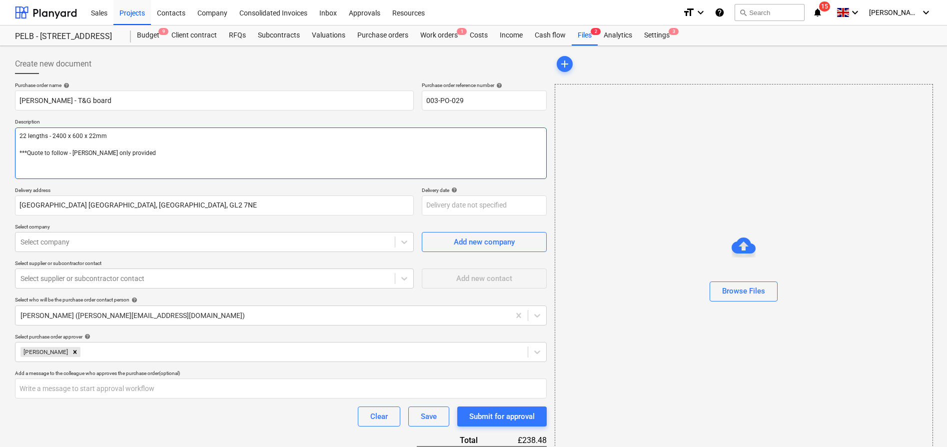
type textarea "x"
type textarea "22 lengths - 2400 x 600 x 22mm ***Quote to follow - [PERSON_NAME] only provided"
type textarea "x"
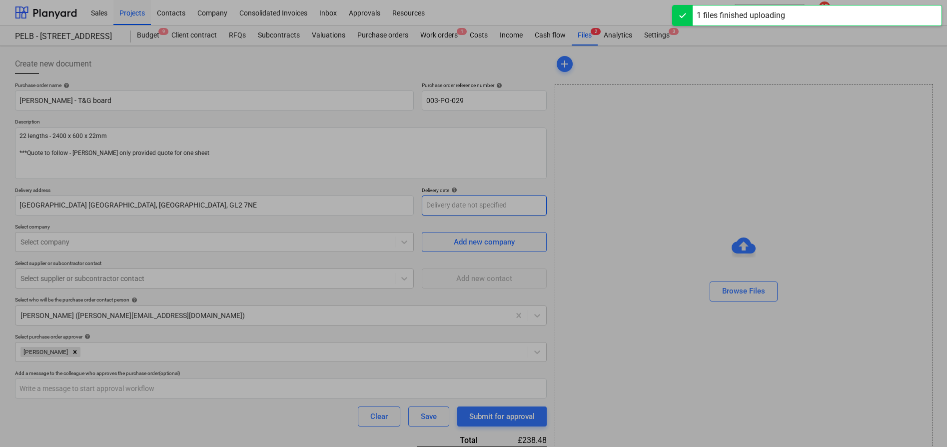
click at [446, 199] on body "Sales Projects Contacts Company Consolidated Invoices Inbox Approvals Resources…" at bounding box center [473, 223] width 947 height 447
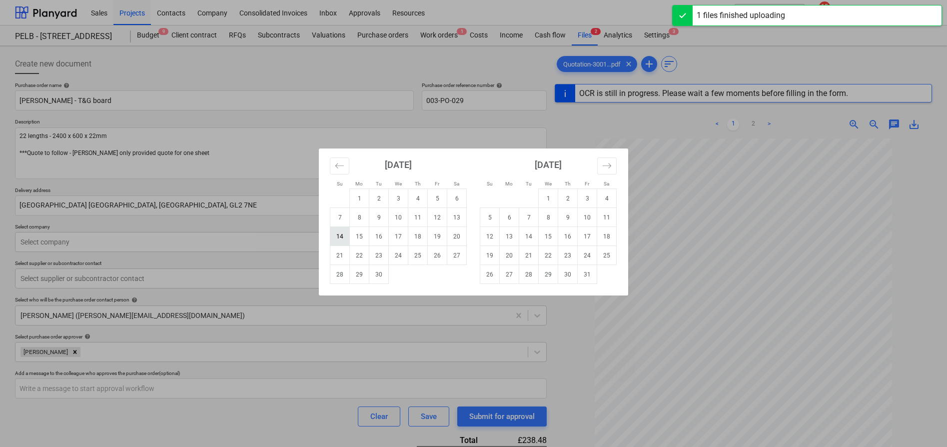
click at [338, 232] on td "14" at bounding box center [339, 236] width 19 height 19
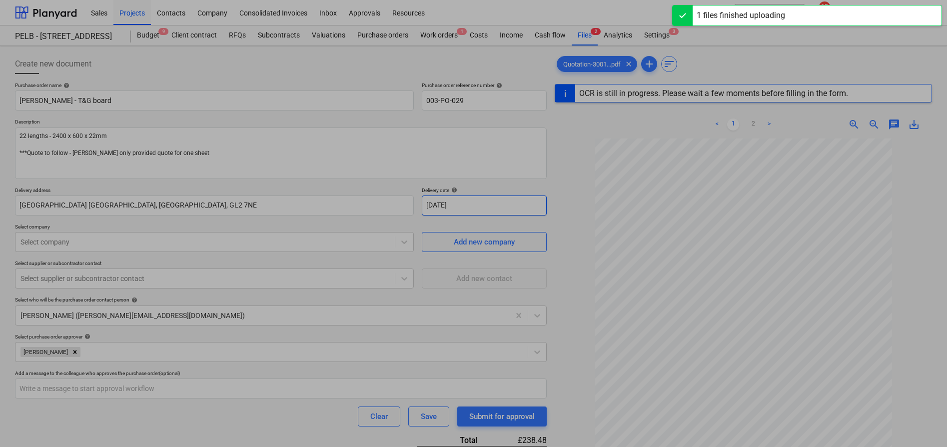
click at [467, 198] on body "Sales Projects Contacts Company Consolidated Invoices Inbox Approvals Resources…" at bounding box center [473, 223] width 947 height 447
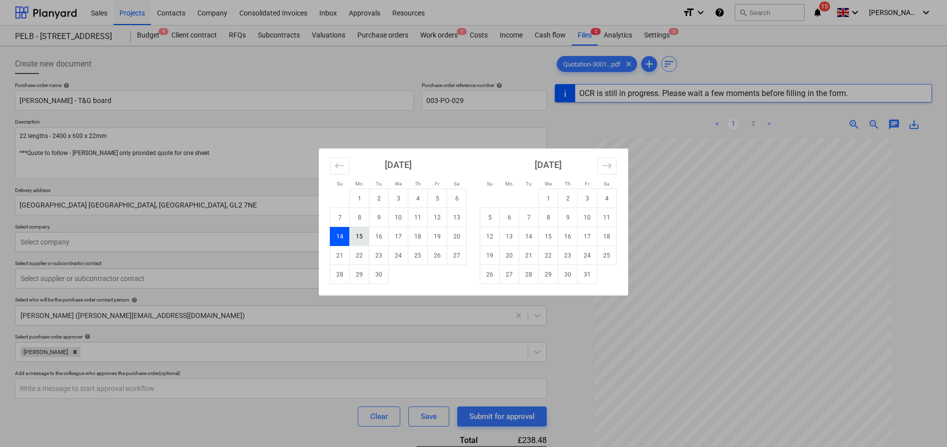
click at [357, 240] on td "15" at bounding box center [359, 236] width 19 height 19
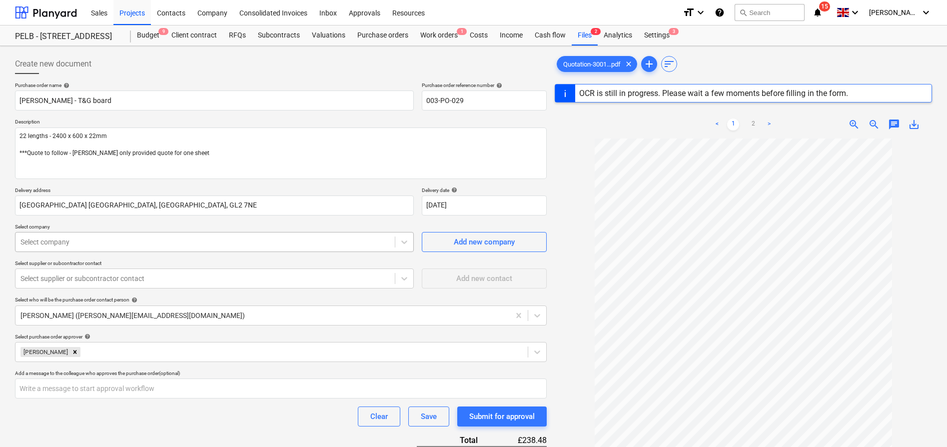
click at [315, 236] on div "Select company" at bounding box center [204, 242] width 379 height 14
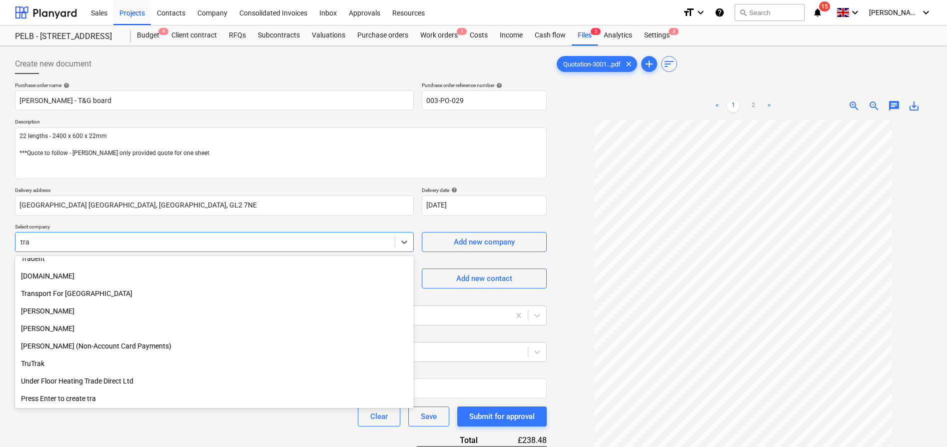
scroll to position [410, 0]
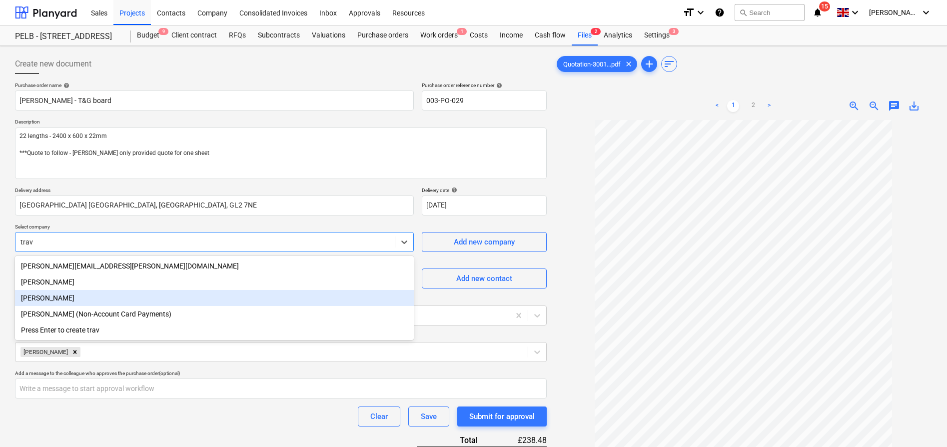
click at [266, 299] on div "[PERSON_NAME]" at bounding box center [214, 298] width 399 height 16
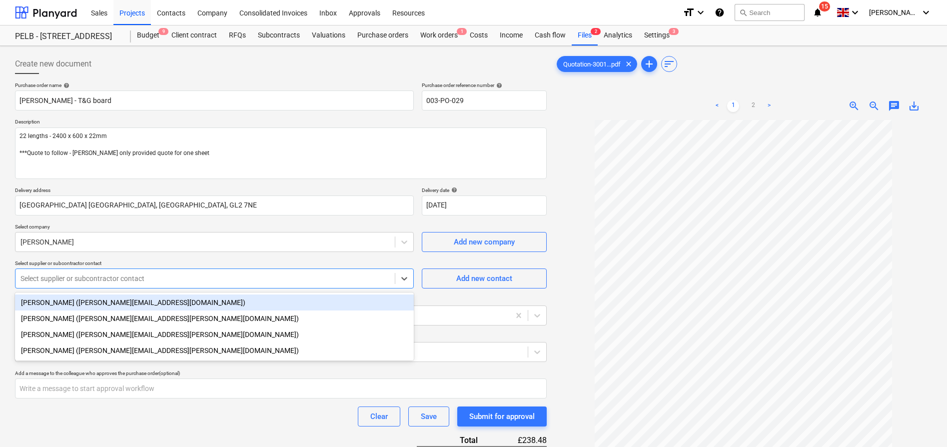
click at [212, 280] on div at bounding box center [204, 278] width 369 height 10
click at [207, 306] on div "[PERSON_NAME] ([PERSON_NAME][EMAIL_ADDRESS][DOMAIN_NAME])" at bounding box center [214, 302] width 399 height 16
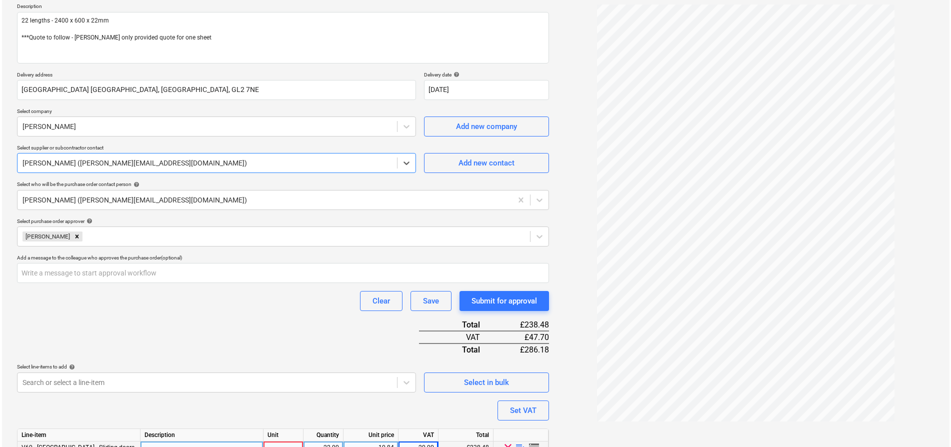
scroll to position [163, 0]
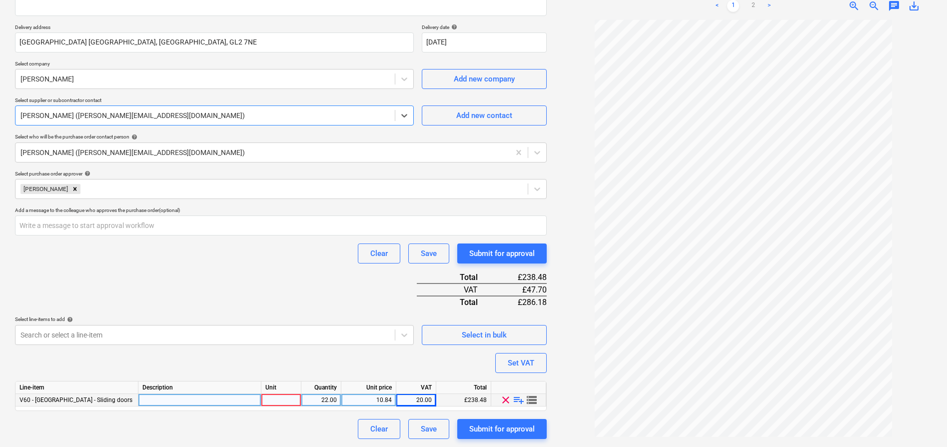
click at [282, 402] on div at bounding box center [281, 400] width 40 height 12
click at [288, 271] on div "Purchase order name help [PERSON_NAME] - T&G board Purchase order reference num…" at bounding box center [281, 179] width 532 height 520
click at [524, 428] on div "Submit for approval" at bounding box center [501, 428] width 65 height 13
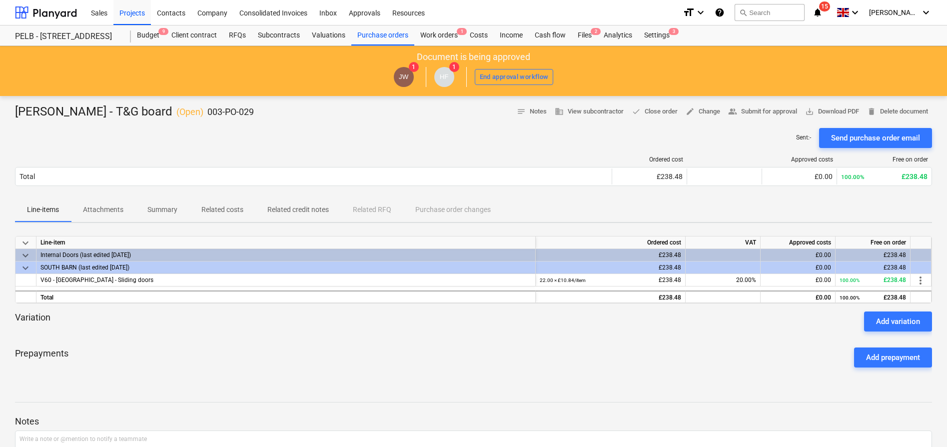
click at [111, 209] on p "Attachments" at bounding box center [103, 209] width 40 height 10
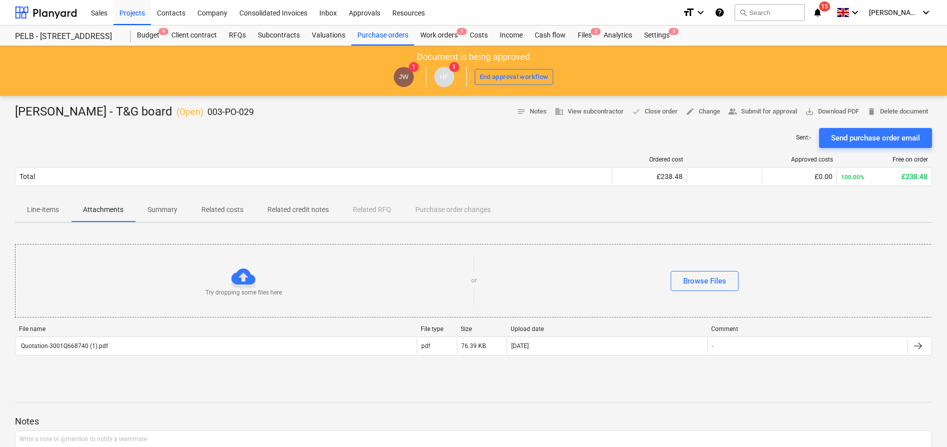
click at [46, 213] on p "Line-items" at bounding box center [43, 209] width 32 height 10
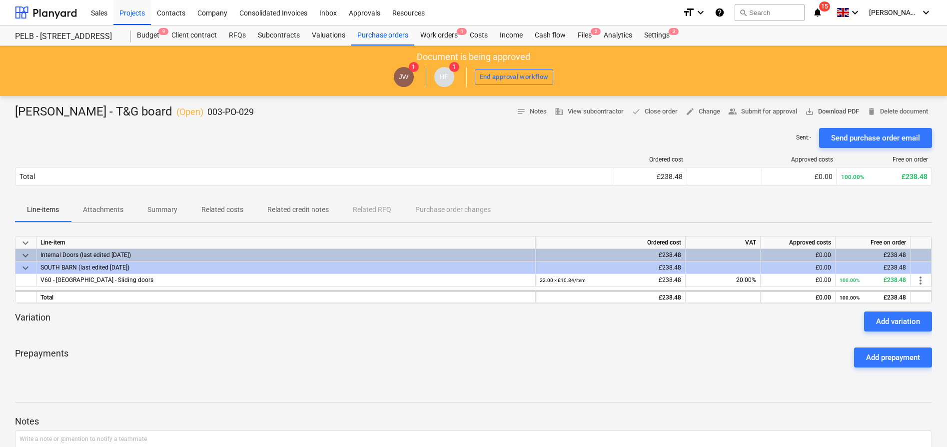
click at [825, 113] on span "save_alt Download PDF" at bounding box center [832, 111] width 54 height 11
click at [102, 10] on div "Sales" at bounding box center [99, 12] width 28 height 25
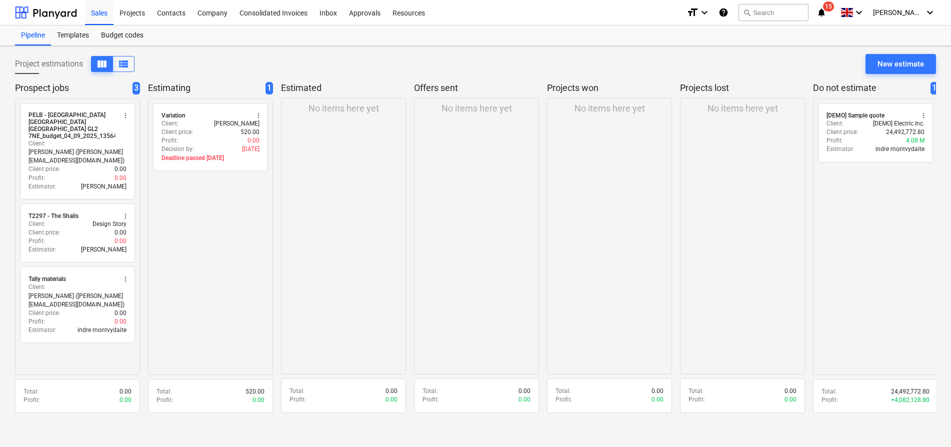
click at [354, 221] on div "No items here yet" at bounding box center [343, 236] width 125 height 276
click at [902, 64] on div "New estimate" at bounding box center [900, 63] width 46 height 13
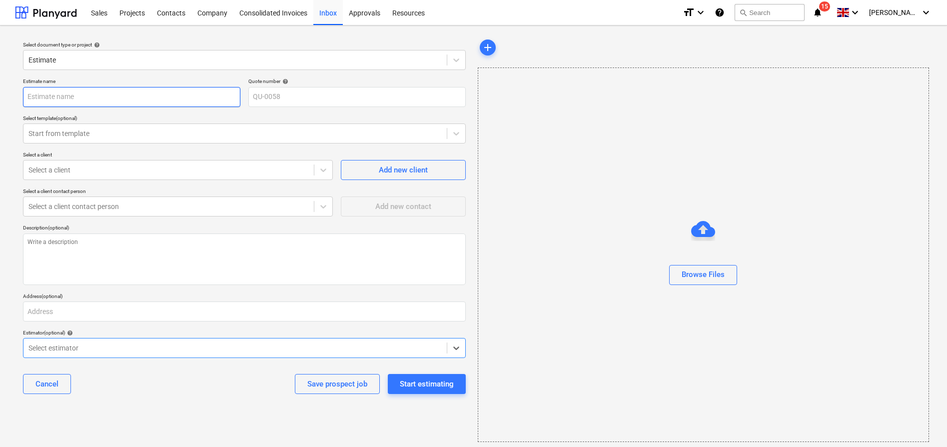
click at [76, 91] on input "text" at bounding box center [131, 97] width 217 height 20
click at [95, 121] on p "Select template (optional)" at bounding box center [244, 119] width 443 height 8
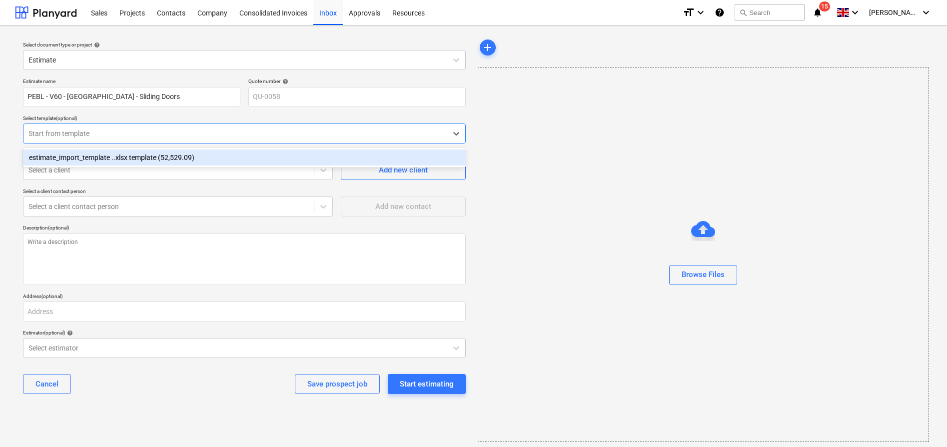
click at [235, 133] on div at bounding box center [234, 133] width 413 height 10
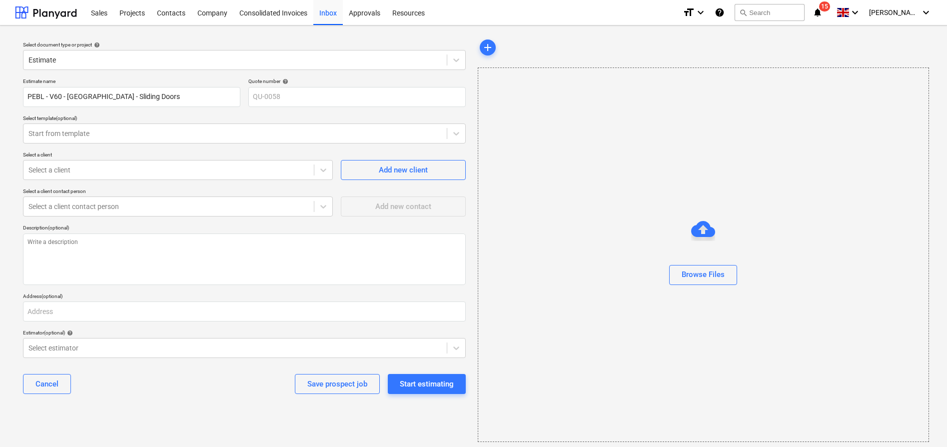
click at [213, 118] on div "Select template (optional)" at bounding box center [244, 118] width 443 height 6
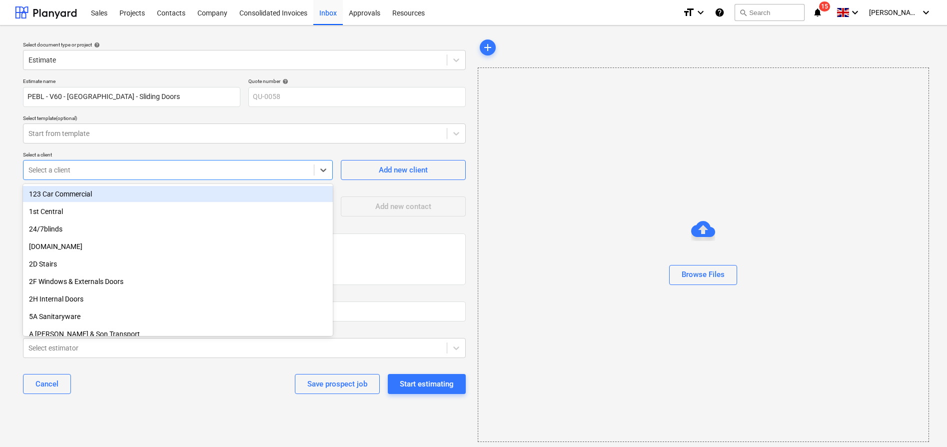
click at [186, 172] on div at bounding box center [168, 170] width 280 height 10
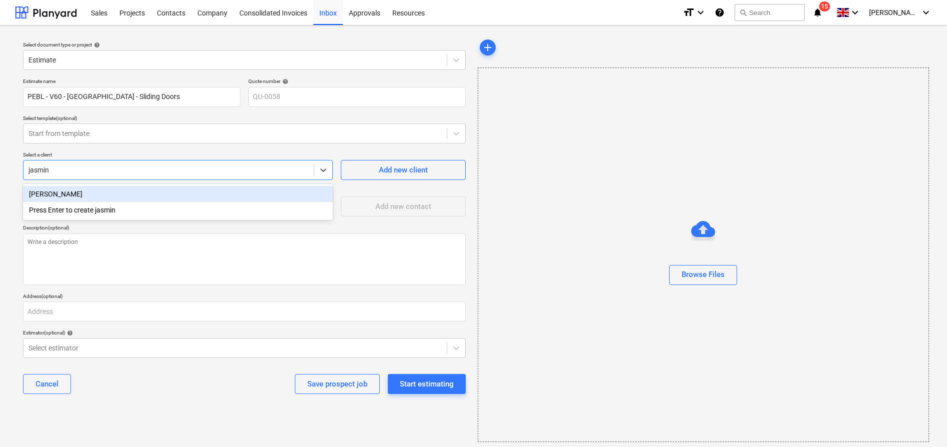
click at [178, 195] on div "[PERSON_NAME]" at bounding box center [178, 194] width 310 height 16
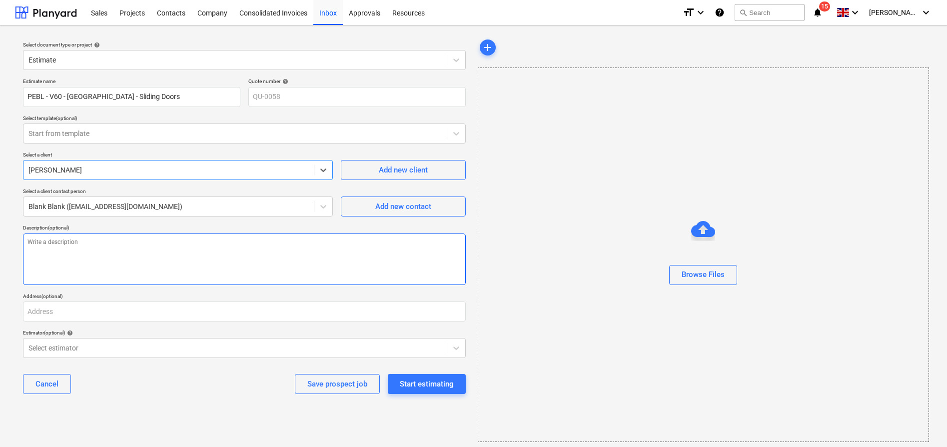
click at [203, 264] on textarea at bounding box center [244, 258] width 443 height 51
click at [527, 330] on div "Browse Files" at bounding box center [704, 254] width 452 height 374
click at [156, 408] on div "Select document type or project help Estimate Estimate name PEBL - V60 - South …" at bounding box center [244, 239] width 459 height 412
click at [86, 245] on textarea "Cost to installa d" at bounding box center [244, 258] width 443 height 51
drag, startPoint x: 84, startPoint y: 242, endPoint x: 49, endPoint y: 242, distance: 35.0
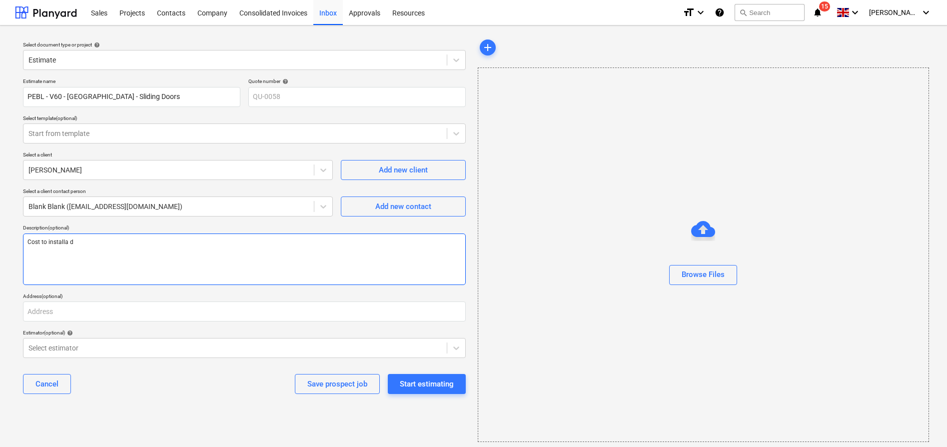
click at [49, 242] on textarea "Cost to installa d" at bounding box center [244, 258] width 443 height 51
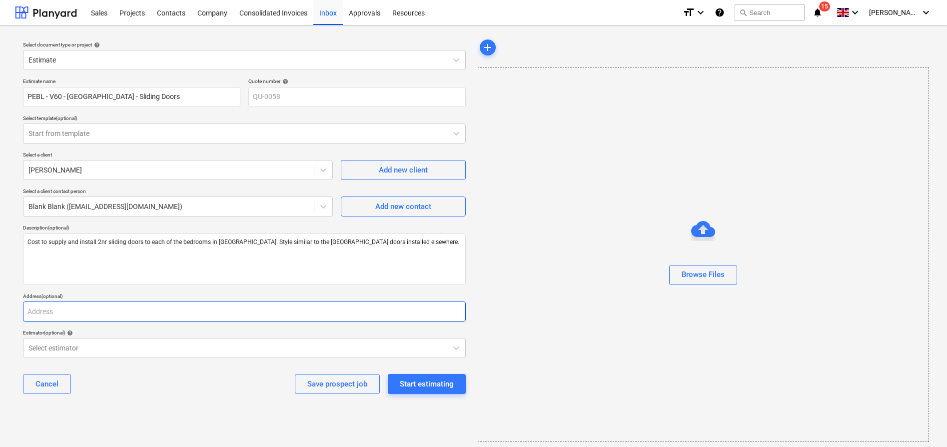
click at [120, 313] on input "text" at bounding box center [244, 311] width 443 height 20
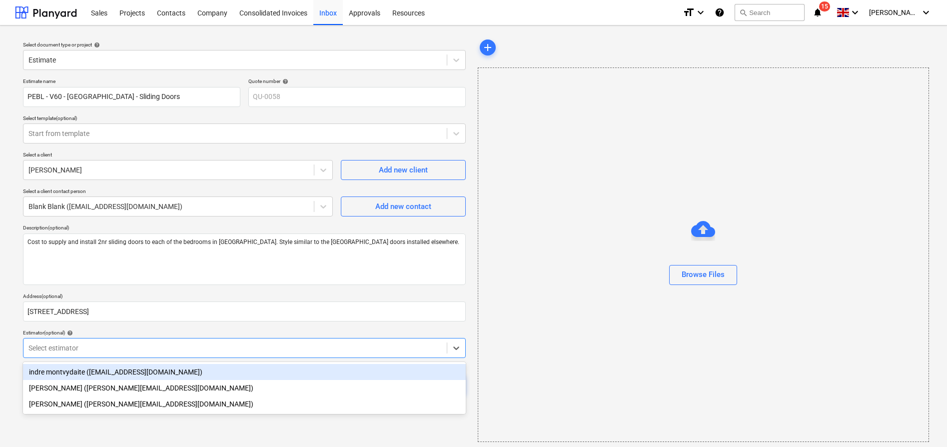
click at [101, 346] on div at bounding box center [234, 348] width 413 height 10
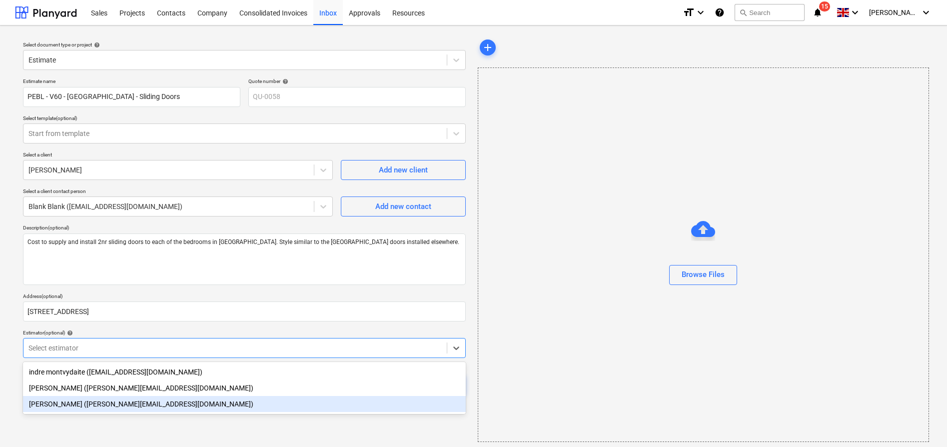
click at [108, 400] on div "[PERSON_NAME] ([PERSON_NAME][EMAIL_ADDRESS][DOMAIN_NAME])" at bounding box center [244, 404] width 443 height 16
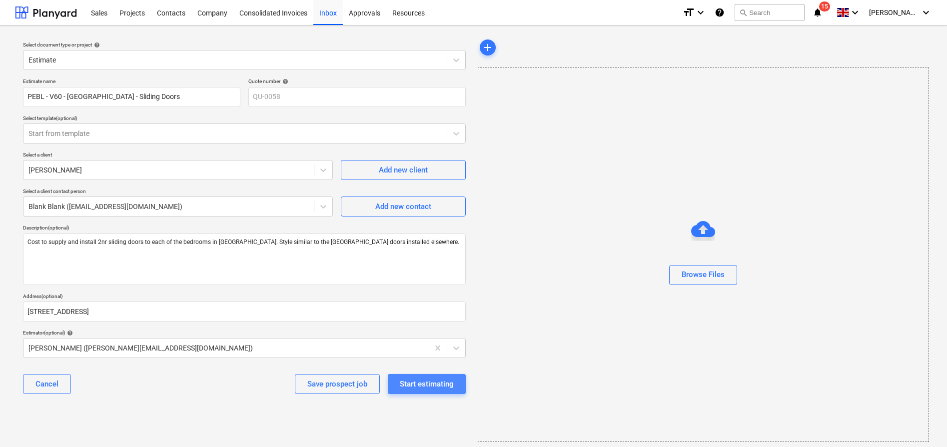
click at [422, 388] on div "Start estimating" at bounding box center [427, 383] width 54 height 13
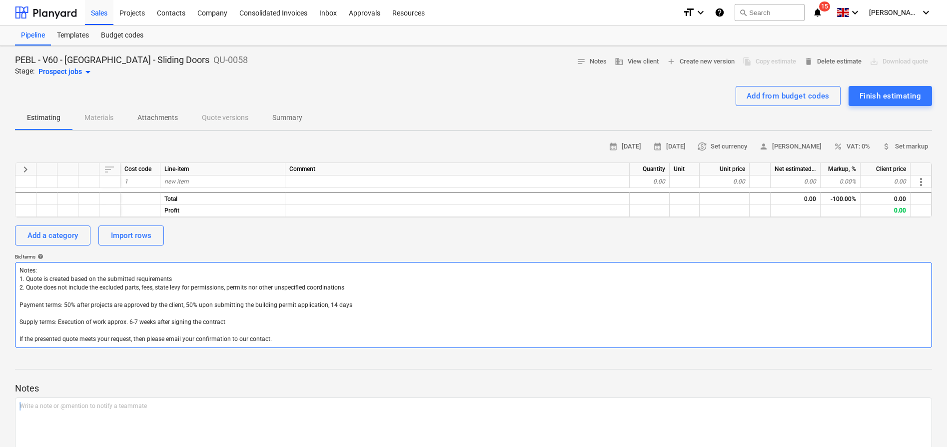
scroll to position [49, 0]
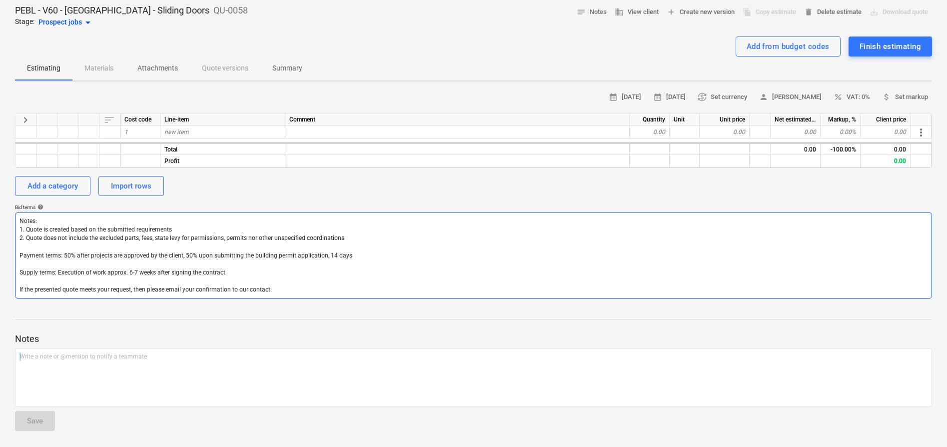
drag, startPoint x: 94, startPoint y: 477, endPoint x: 119, endPoint y: 278, distance: 200.1
click at [75, 435] on div "Notes Write a note or @mention to notify a teammate ﻿ Save" at bounding box center [473, 372] width 917 height 132
